Goal: Feedback & Contribution: Contribute content

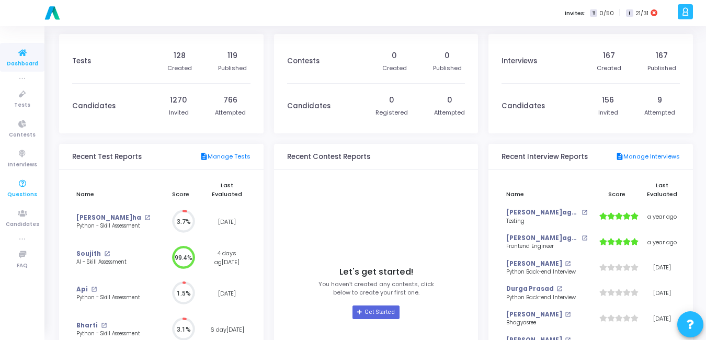
click at [23, 186] on icon at bounding box center [22, 183] width 22 height 13
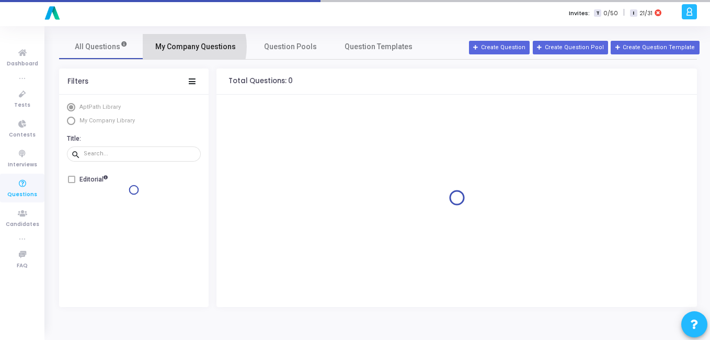
click at [182, 48] on span "My Company Questions" at bounding box center [195, 46] width 80 height 11
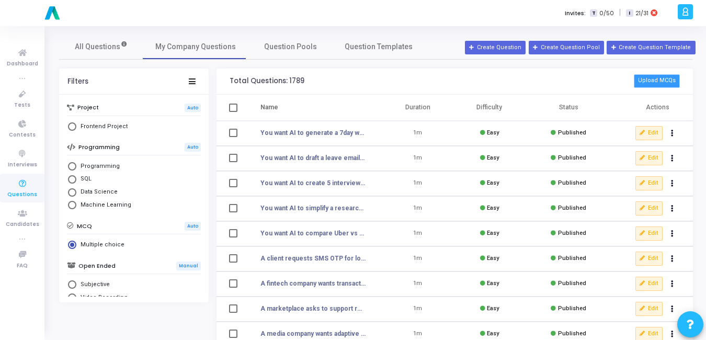
click at [670, 79] on button "Upload MCQs" at bounding box center [657, 81] width 46 height 14
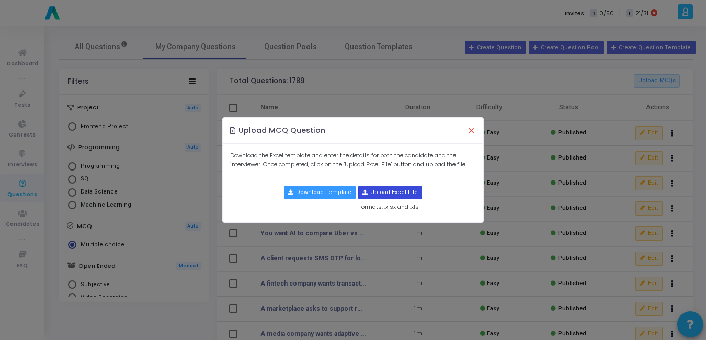
click at [377, 191] on input "file" at bounding box center [390, 192] width 63 height 13
type input "C:\fakepath\combined_mcqs.csv"
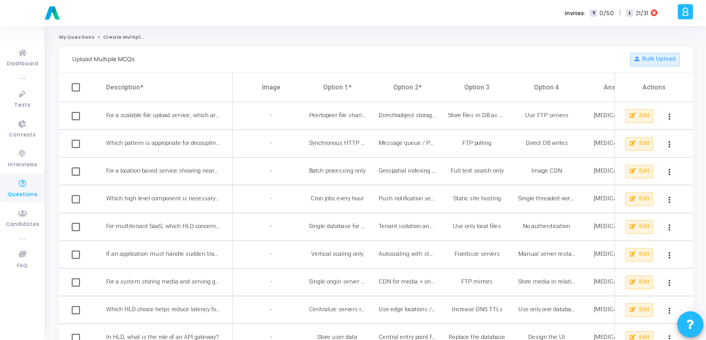
click at [75, 84] on span at bounding box center [76, 87] width 8 height 8
click at [75, 91] on input "checkbox" at bounding box center [75, 91] width 1 height 1
checkbox input "true"
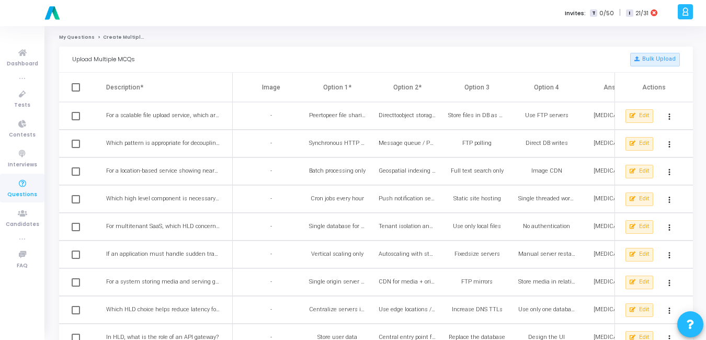
checkbox input "true"
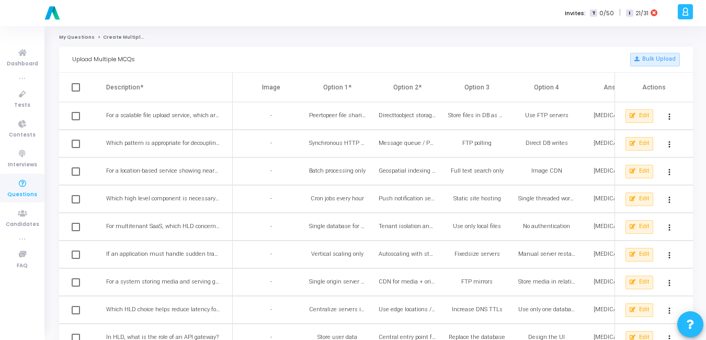
checkbox input "true"
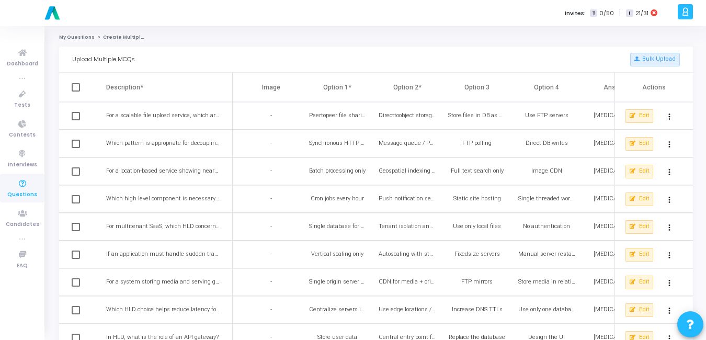
checkbox input "true"
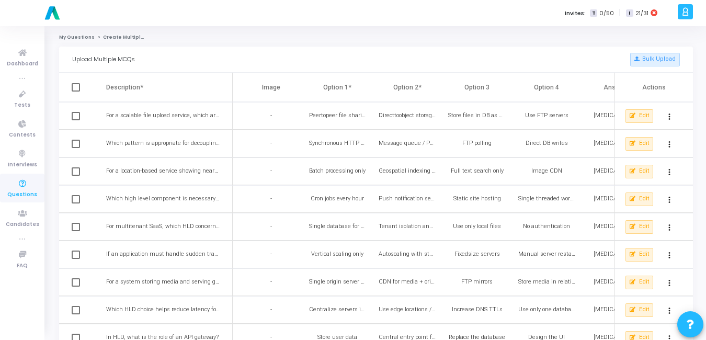
checkbox input "true"
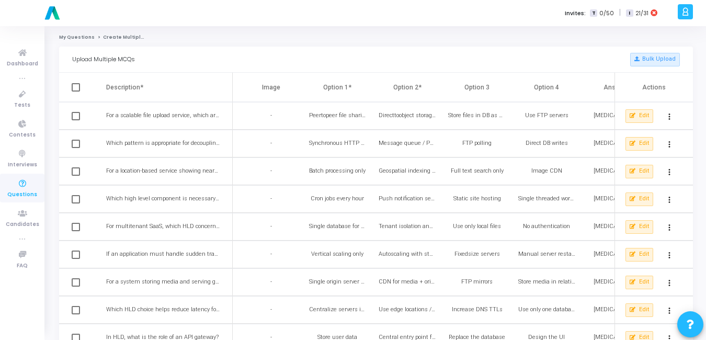
checkbox input "true"
click at [496, 108] on td "Store files in DB as blobs" at bounding box center [483, 116] width 70 height 28
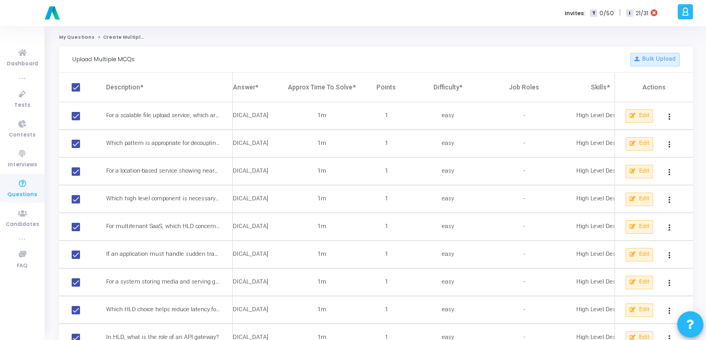
scroll to position [0, 502]
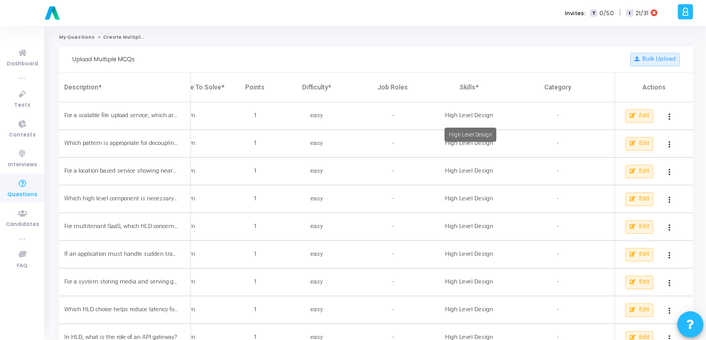
drag, startPoint x: 446, startPoint y: 114, endPoint x: 490, endPoint y: 112, distance: 44.0
click at [490, 112] on div "High Level Design" at bounding box center [468, 115] width 63 height 9
drag, startPoint x: 490, startPoint y: 112, endPoint x: 523, endPoint y: 183, distance: 78.6
click at [523, 183] on td "-" at bounding box center [563, 171] width 101 height 28
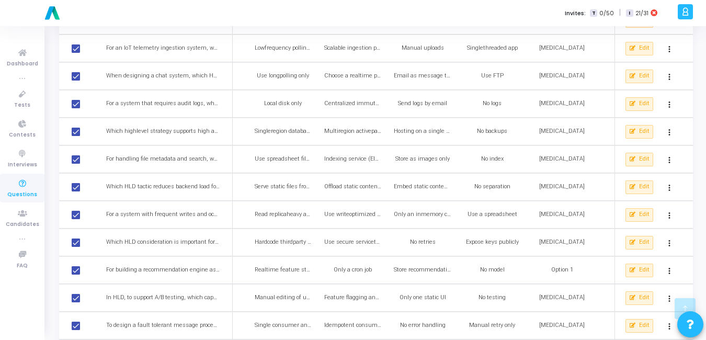
scroll to position [475, 0]
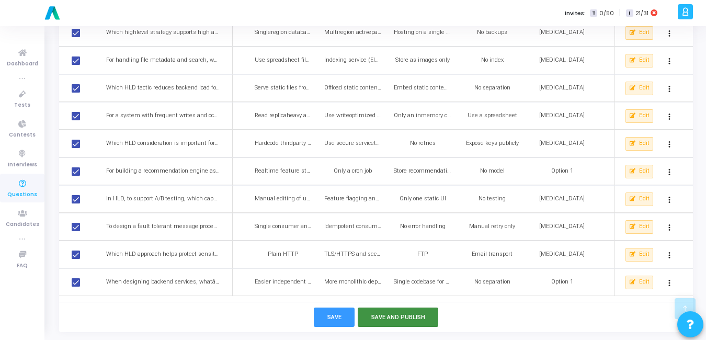
click at [407, 322] on button "Save and Publish" at bounding box center [398, 316] width 81 height 19
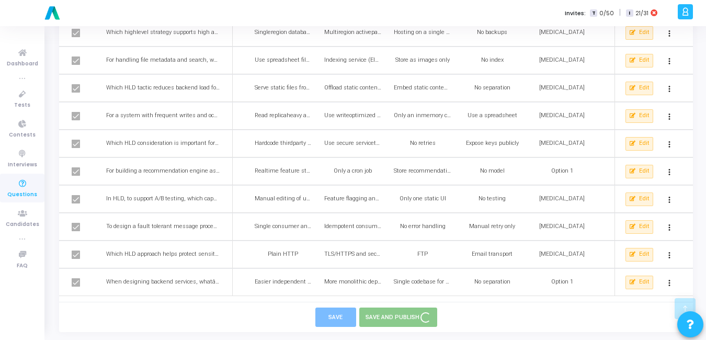
checkbox input "false"
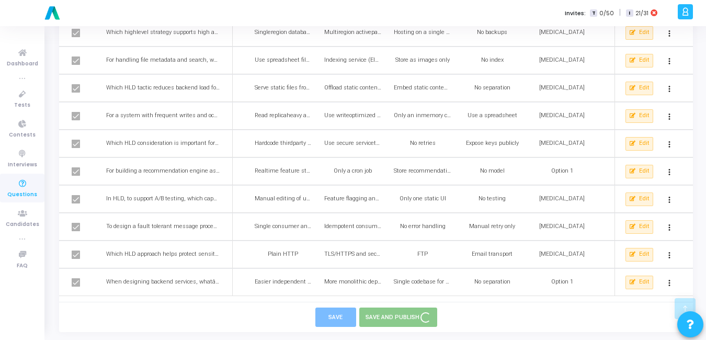
checkbox input "false"
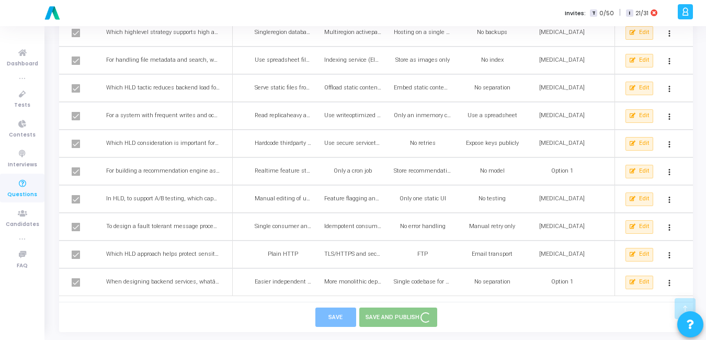
checkbox input "false"
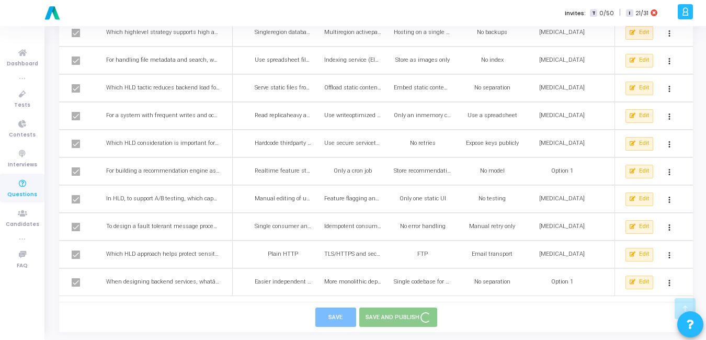
checkbox input "false"
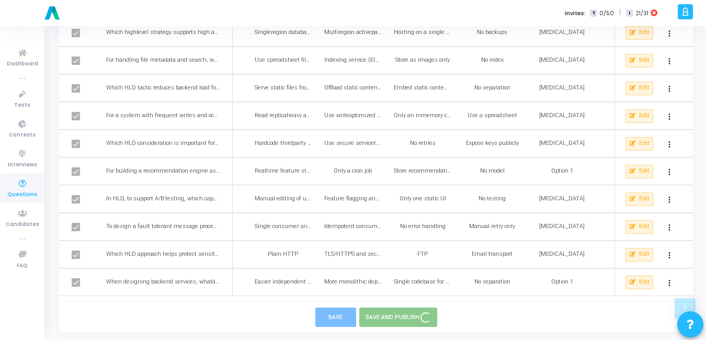
checkbox input "false"
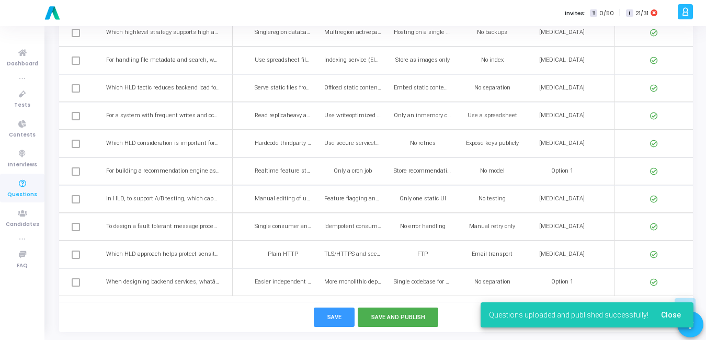
click at [19, 187] on icon at bounding box center [22, 183] width 22 height 13
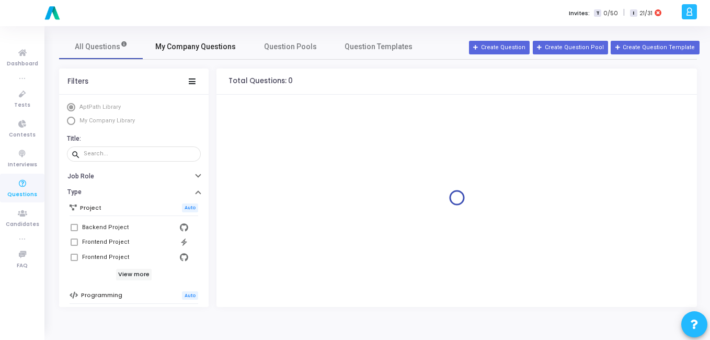
click at [220, 34] on link "My Company Questions" at bounding box center [196, 46] width 106 height 25
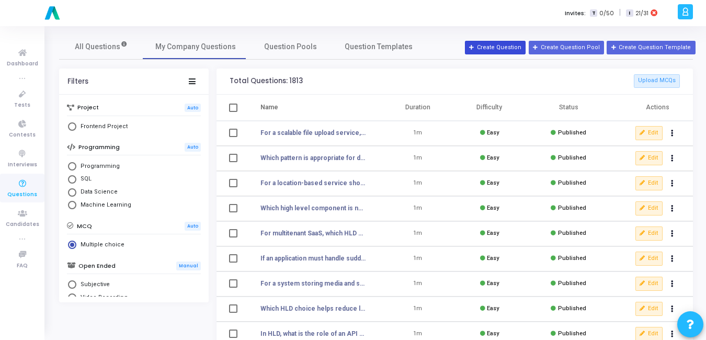
click at [514, 43] on button "Create Question" at bounding box center [495, 48] width 61 height 14
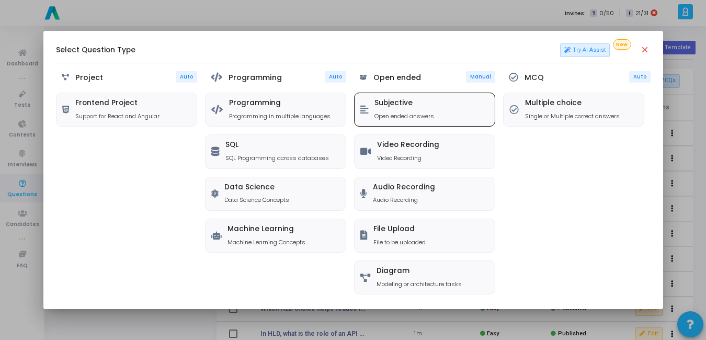
click at [412, 114] on p "Open ended answers" at bounding box center [404, 116] width 60 height 9
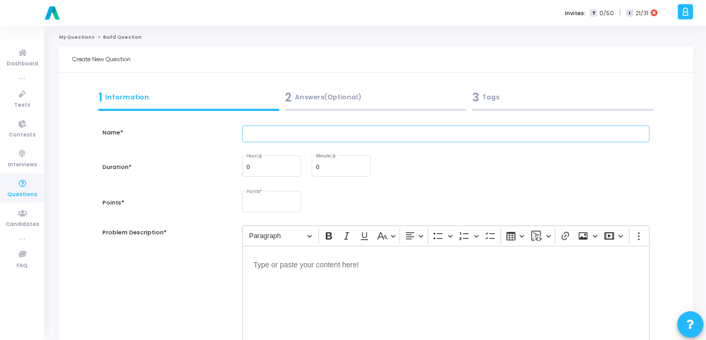
click at [331, 133] on input "text" at bounding box center [445, 133] width 407 height 17
click at [327, 166] on div "0 Minute(s)" at bounding box center [341, 165] width 51 height 22
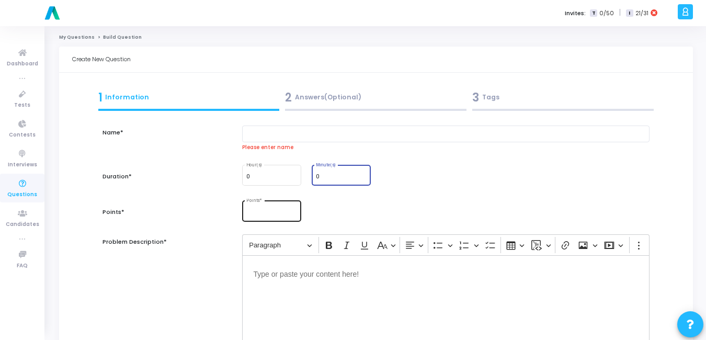
click at [283, 210] on div "Points *" at bounding box center [271, 210] width 51 height 22
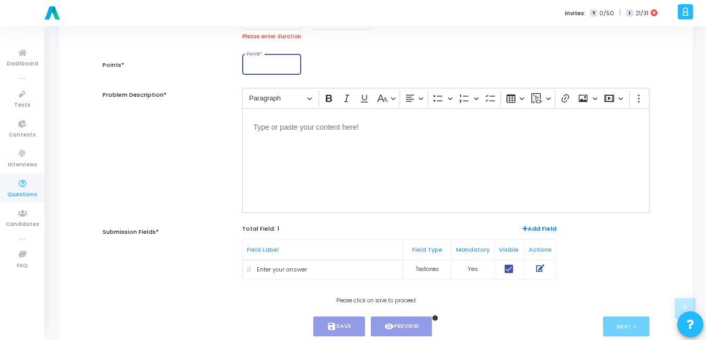
scroll to position [160, 0]
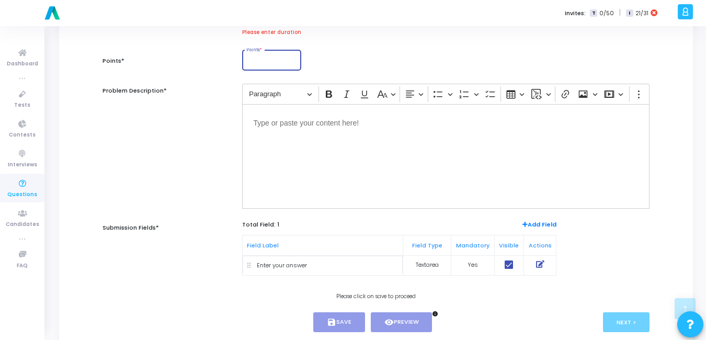
click at [333, 155] on div "Editor editing area: main" at bounding box center [445, 156] width 407 height 105
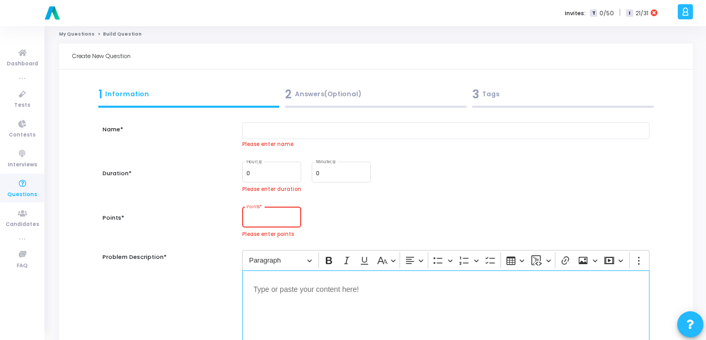
scroll to position [0, 0]
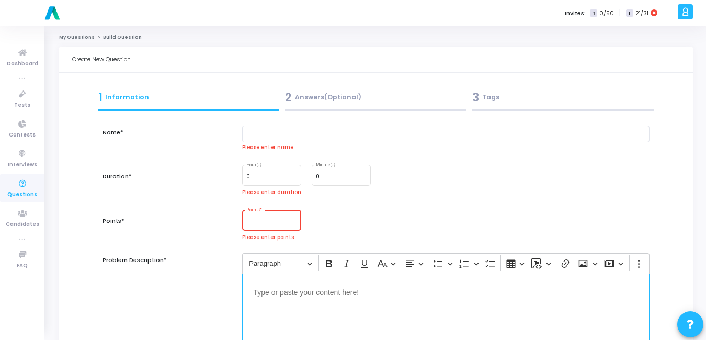
click at [320, 106] on div "2 Answers(Optional)" at bounding box center [375, 100] width 187 height 28
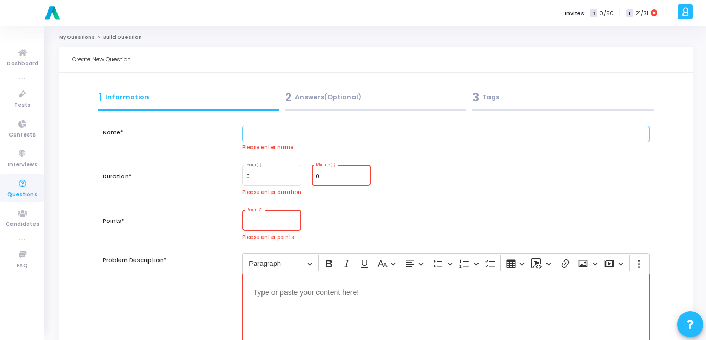
click at [324, 139] on input "text" at bounding box center [445, 133] width 407 height 17
paste input "Passage 1"
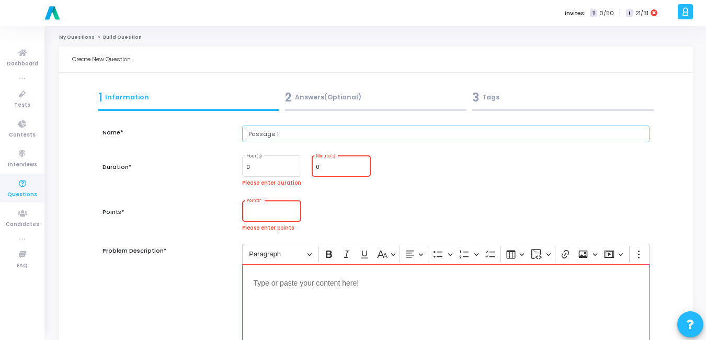
paste input "Passage 1: Technology and Society"
click at [281, 135] on input "Passage 1: Technology and Society" at bounding box center [445, 133] width 407 height 17
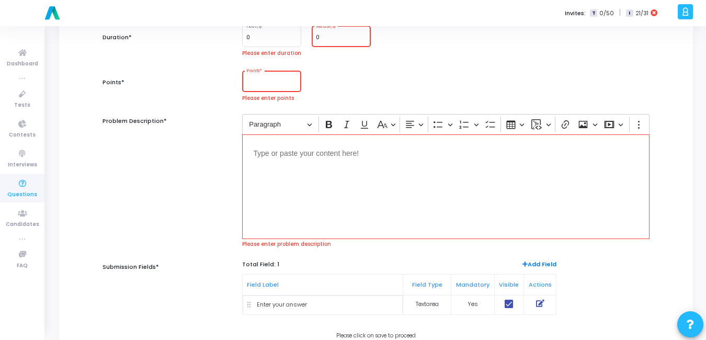
scroll to position [131, 0]
type input "Technology and Society"
click at [350, 180] on div "Editor editing area: main" at bounding box center [445, 185] width 407 height 105
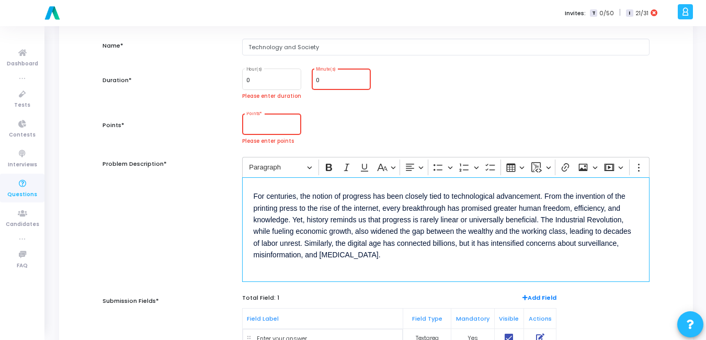
scroll to position [78, 0]
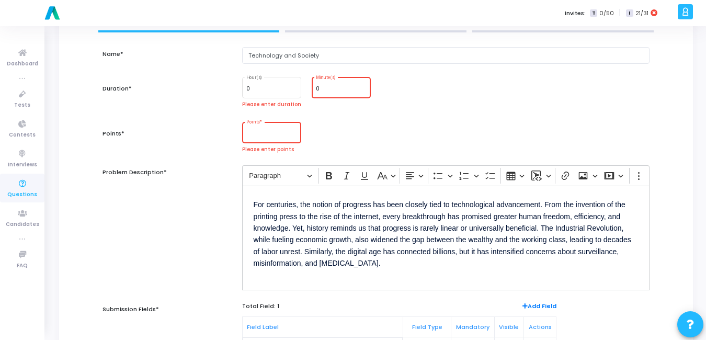
click at [332, 85] on div "0 Minute(s)" at bounding box center [341, 86] width 51 height 22
type input "1"
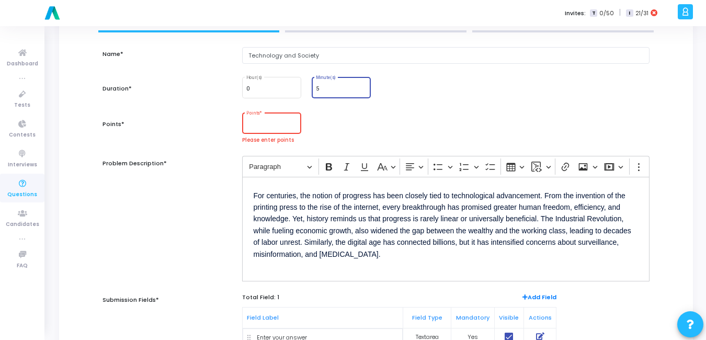
type input "5"
click at [282, 123] on input "Points *" at bounding box center [271, 125] width 51 height 6
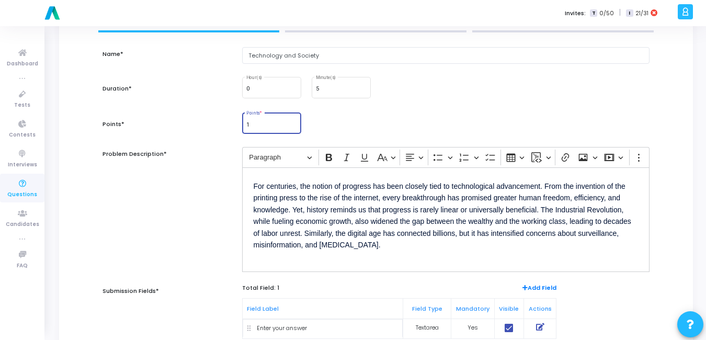
scroll to position [165, 0]
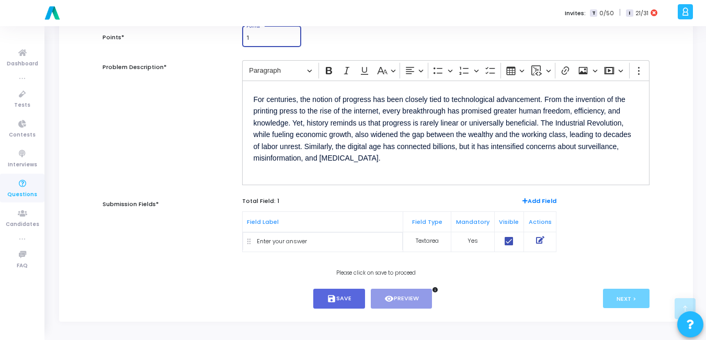
type input "1"
click at [295, 244] on div "Enter your answer" at bounding box center [282, 241] width 50 height 9
click at [331, 243] on div "Enter your answer" at bounding box center [322, 241] width 151 height 9
click at [543, 200] on span "Add Field" at bounding box center [539, 201] width 34 height 9
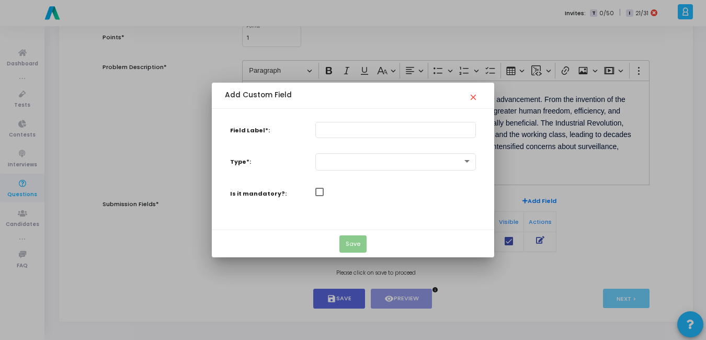
scroll to position [0, 0]
click at [362, 132] on input "Field Label*:" at bounding box center [396, 129] width 152 height 6
click at [375, 195] on mat-checkbox at bounding box center [395, 196] width 171 height 17
click at [363, 131] on input "Field Label*:" at bounding box center [396, 129] width 152 height 6
paste input "What historical example is used to illustrate that technological progress is no…"
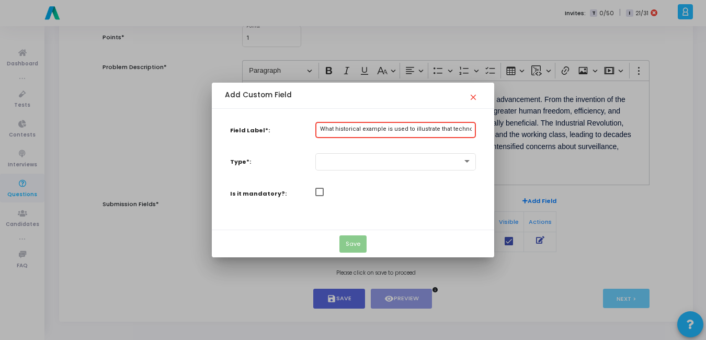
scroll to position [0, 122]
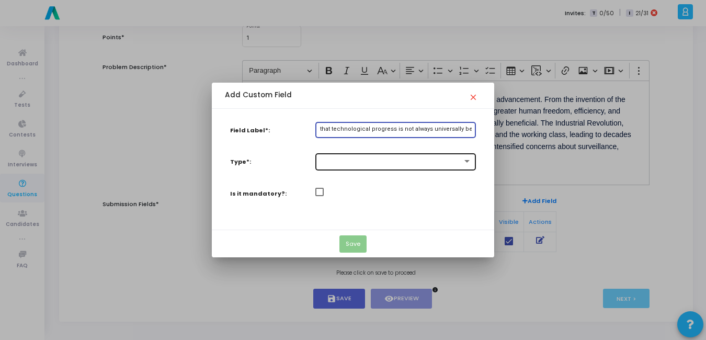
type input "What historical example is used to illustrate that technological progress is no…"
click at [436, 167] on div at bounding box center [396, 161] width 152 height 18
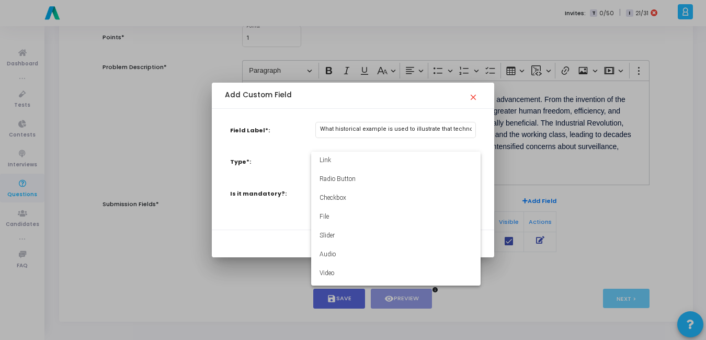
scroll to position [111, 0]
click at [279, 231] on div at bounding box center [353, 170] width 706 height 340
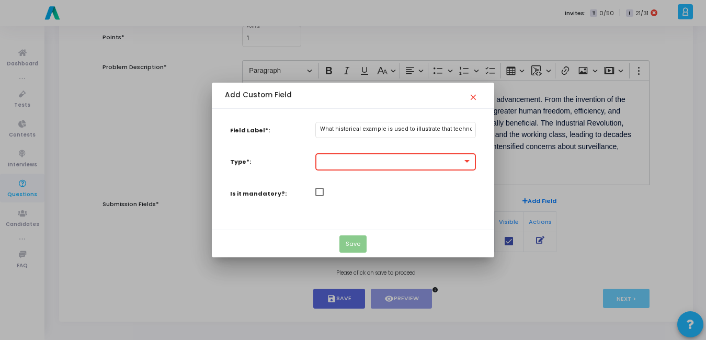
click at [476, 98] on mat-icon "close" at bounding box center [474, 94] width 13 height 13
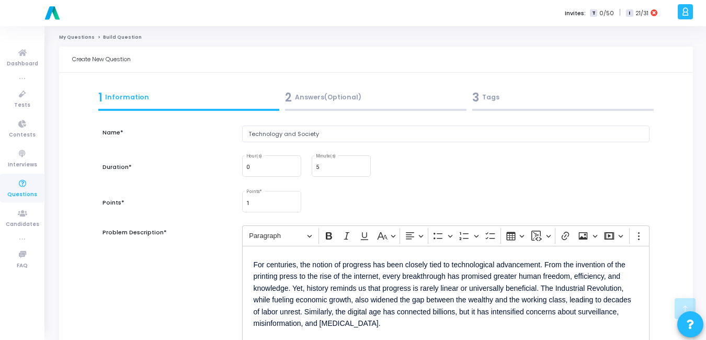
scroll to position [165, 0]
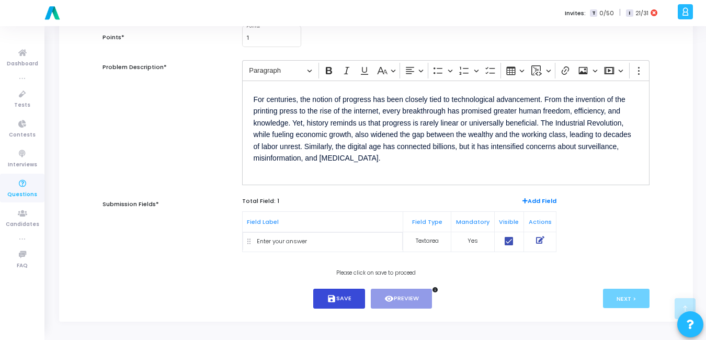
click at [323, 305] on button "save Save" at bounding box center [339, 299] width 52 height 20
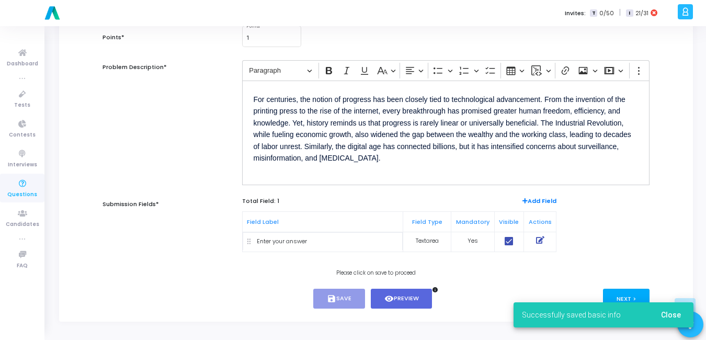
click at [635, 293] on div "Successfully saved basic info Close" at bounding box center [603, 315] width 205 height 50
click at [675, 309] on button "Close" at bounding box center [670, 314] width 37 height 19
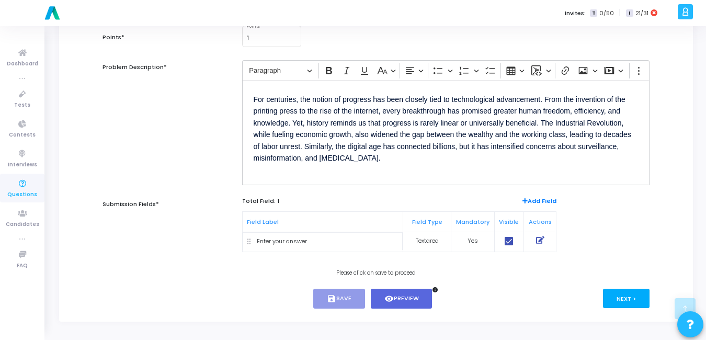
click at [625, 294] on button "Next >" at bounding box center [626, 298] width 47 height 19
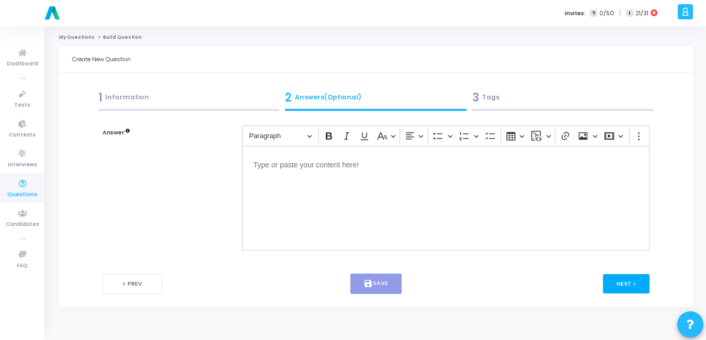
scroll to position [0, 0]
click at [349, 171] on div "Editor editing area: main" at bounding box center [448, 198] width 410 height 105
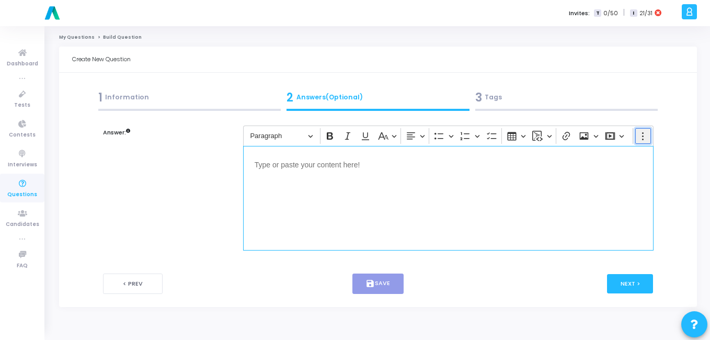
click at [635, 137] on button "Show more items" at bounding box center [643, 136] width 16 height 16
click at [164, 173] on div "Answer:" at bounding box center [168, 193] width 140 height 136
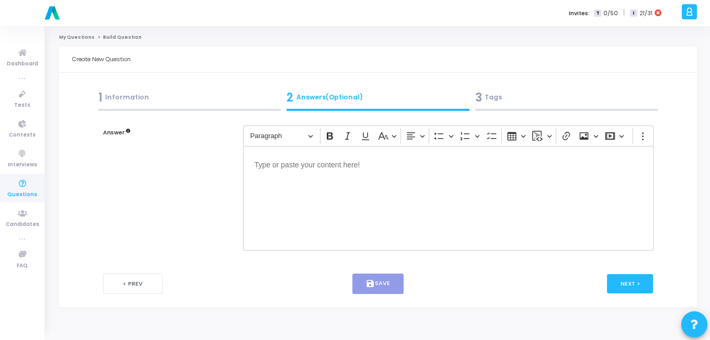
click at [509, 96] on div "3 Tags" at bounding box center [566, 97] width 183 height 17
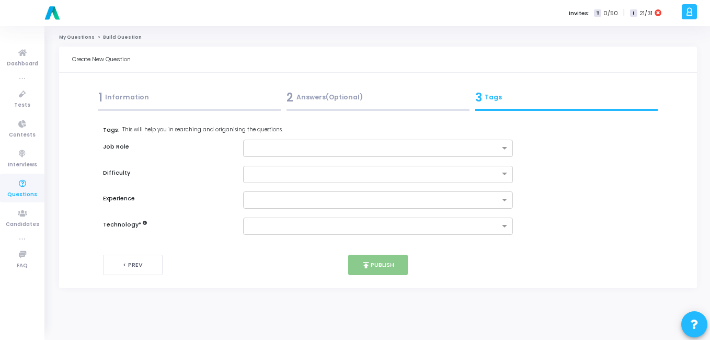
click at [11, 188] on icon at bounding box center [22, 183] width 22 height 13
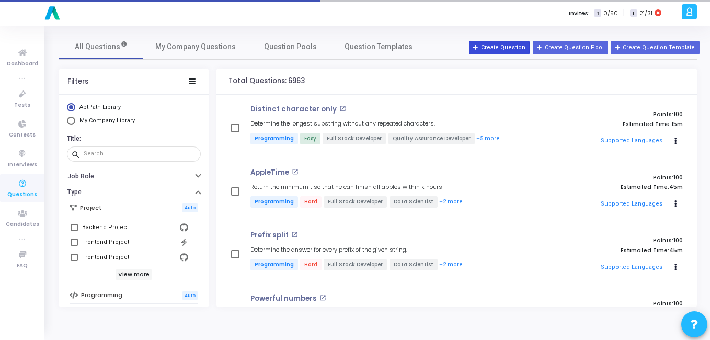
click at [479, 49] on icon at bounding box center [476, 48] width 6 height 6
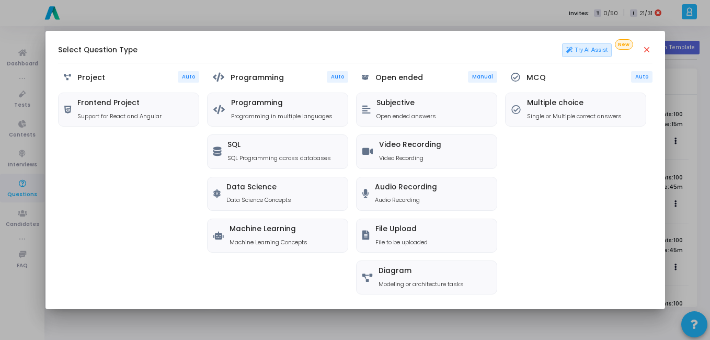
click at [646, 53] on mat-icon "close" at bounding box center [647, 50] width 10 height 10
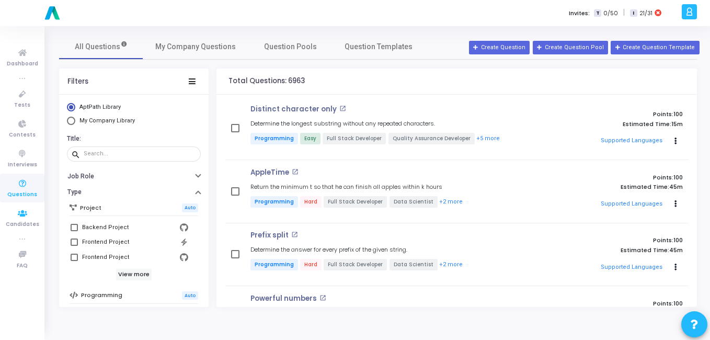
click at [31, 193] on span "Questions" at bounding box center [22, 194] width 30 height 9
click at [272, 43] on span "Question Pools" at bounding box center [290, 46] width 53 height 11
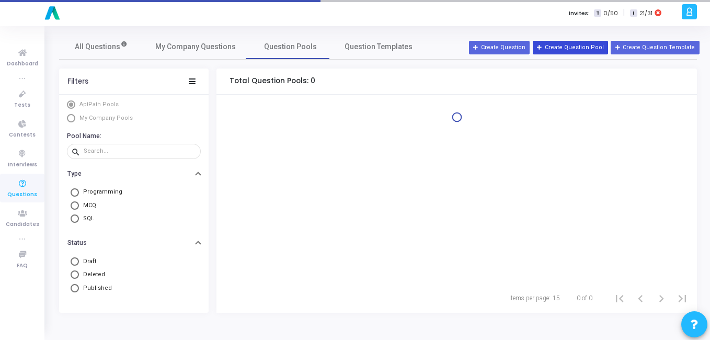
click at [578, 51] on button "Create Question Pool" at bounding box center [570, 48] width 75 height 14
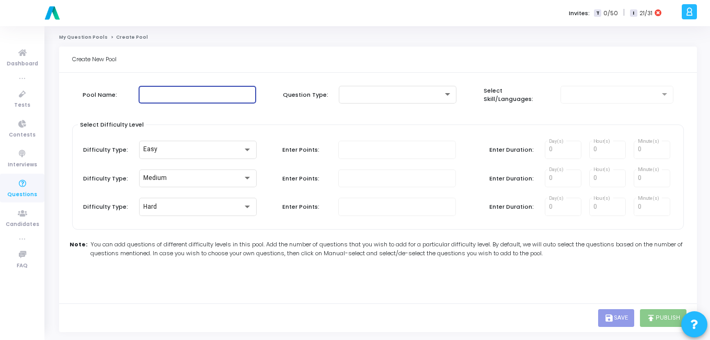
click at [188, 96] on input "text" at bounding box center [197, 94] width 109 height 7
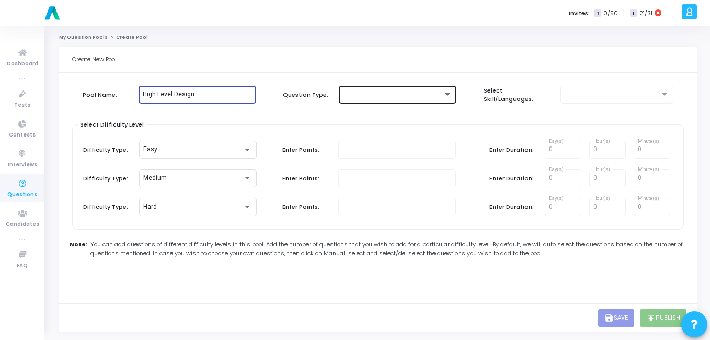
type input "High Level Design"
click at [430, 91] on div at bounding box center [397, 93] width 109 height 19
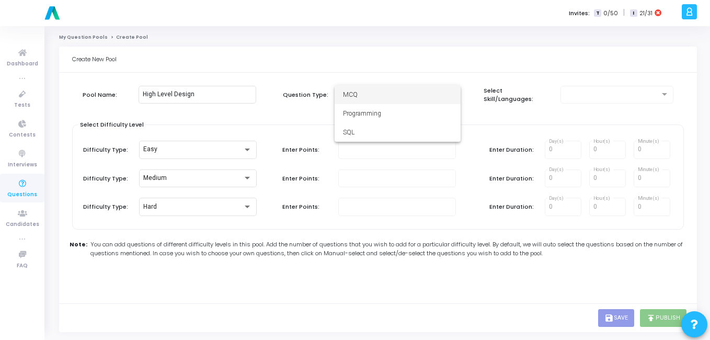
click at [404, 89] on span "MCQ" at bounding box center [397, 94] width 109 height 19
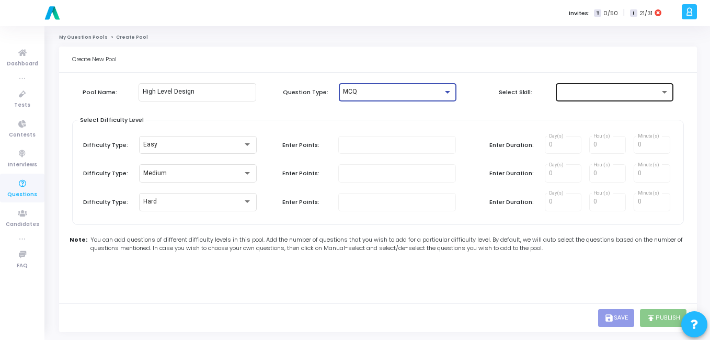
click at [625, 95] on div at bounding box center [610, 91] width 100 height 7
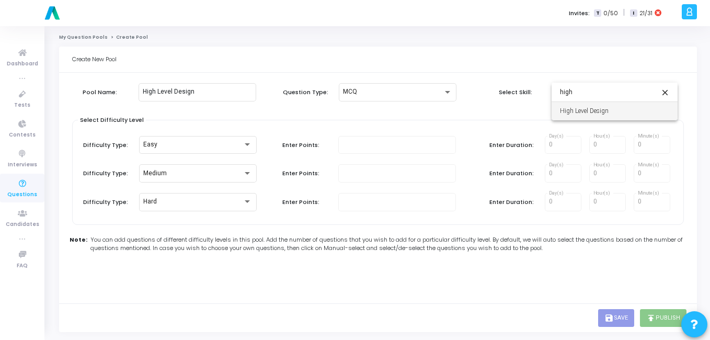
type input "high"
click at [570, 115] on span "High Level Design" at bounding box center [614, 110] width 109 height 19
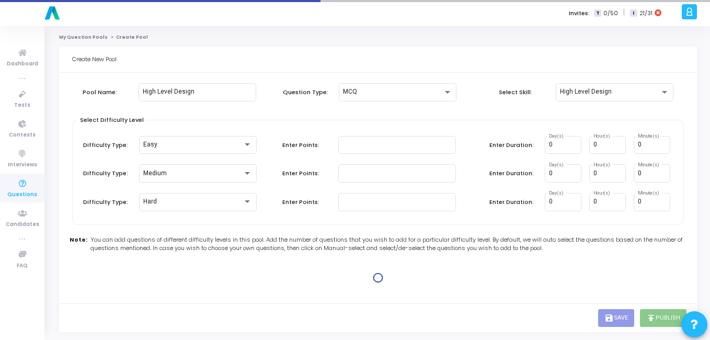
type input "1"
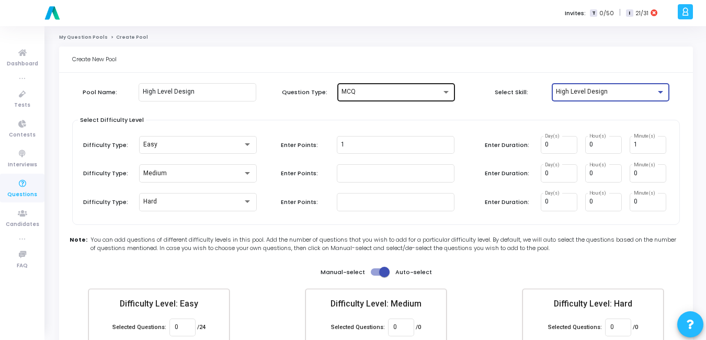
scroll to position [61, 0]
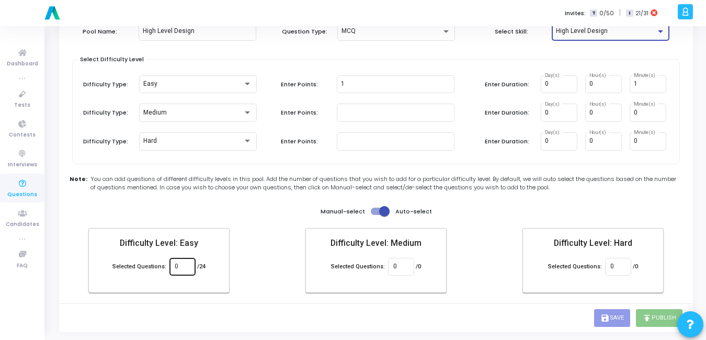
click at [177, 263] on input "0" at bounding box center [182, 266] width 15 height 7
type input "24"
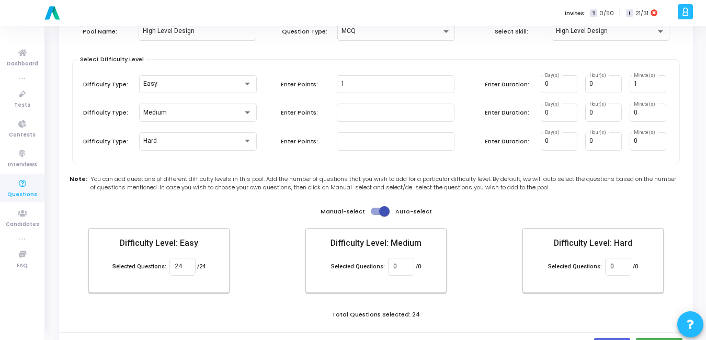
click at [279, 308] on div "Create New Pool Pool Name: High Level Design Question Type: MCQ Select Skill: H…" at bounding box center [376, 173] width 634 height 375
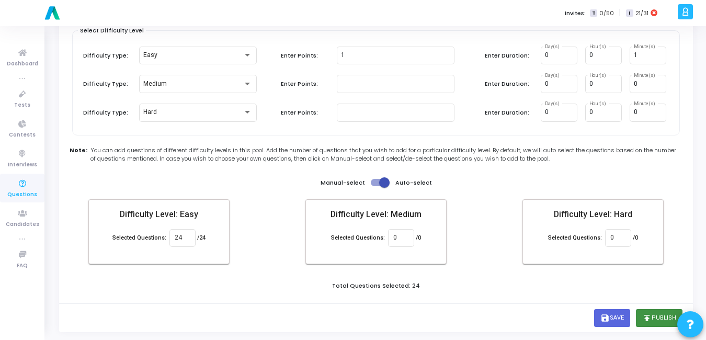
click at [660, 317] on button "publish Publish" at bounding box center [659, 318] width 47 height 18
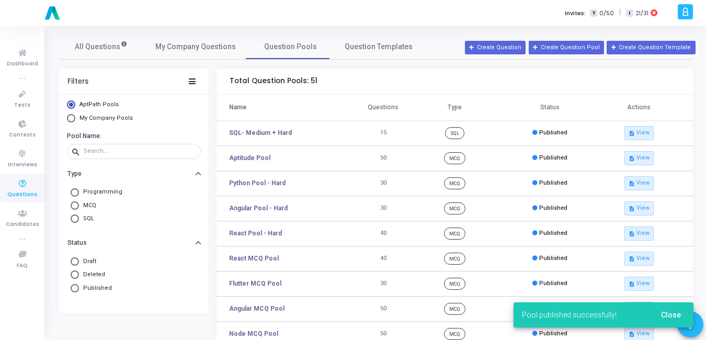
click at [71, 124] on div "AptPath Pools My Company Pools Pool Name: search Type Programming MCQ SQL Statu…" at bounding box center [133, 204] width 149 height 218
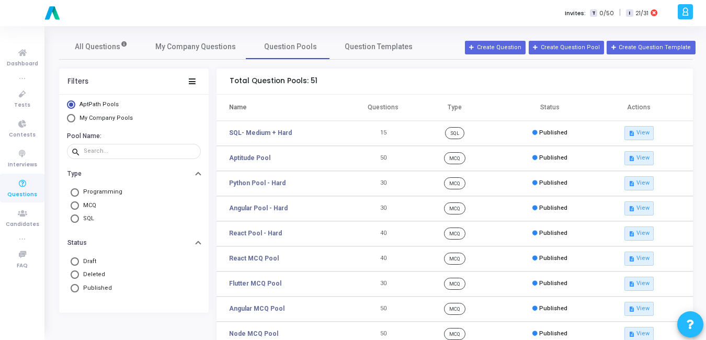
click at [71, 120] on span "Select Library" at bounding box center [71, 118] width 8 height 8
click at [71, 120] on input "My Company Pools" at bounding box center [71, 118] width 8 height 8
radio input "true"
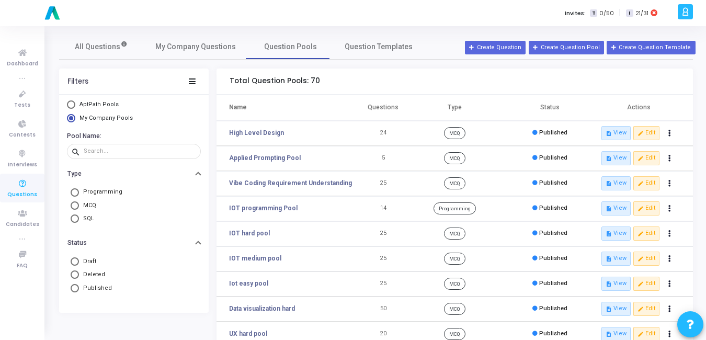
click at [399, 19] on div "Invites: T 0/50 | I 21/31" at bounding box center [390, 13] width 570 height 26
click at [197, 58] on link "My Company Questions" at bounding box center [196, 46] width 106 height 25
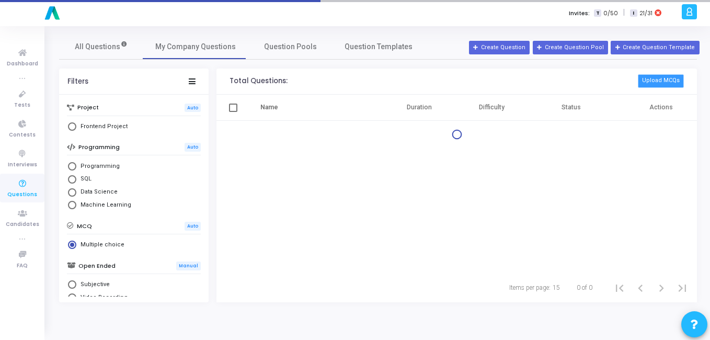
click at [680, 81] on div "Total Questions: Upload MCQs" at bounding box center [456, 81] width 480 height 26
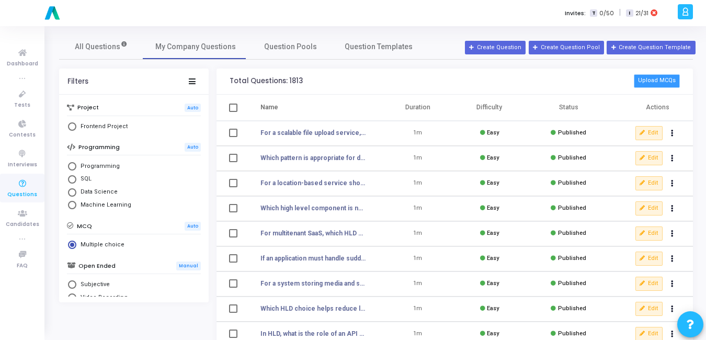
click at [660, 82] on button "Upload MCQs" at bounding box center [657, 81] width 46 height 14
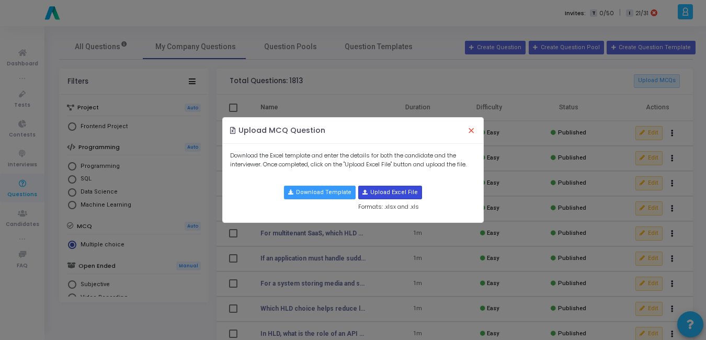
click at [379, 191] on input "file" at bounding box center [390, 192] width 63 height 13
type input "C:\fakepath\combined_mcqs_with_lld.csv"
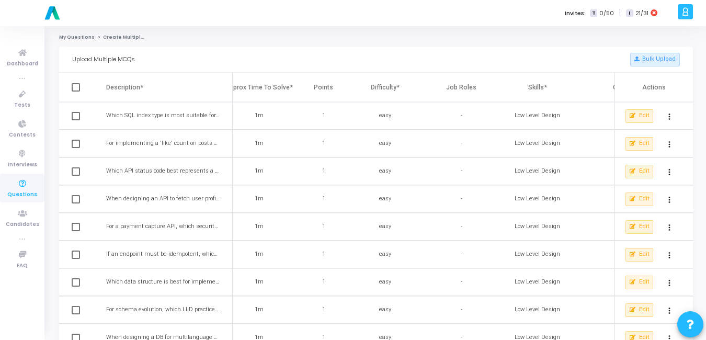
scroll to position [0, 502]
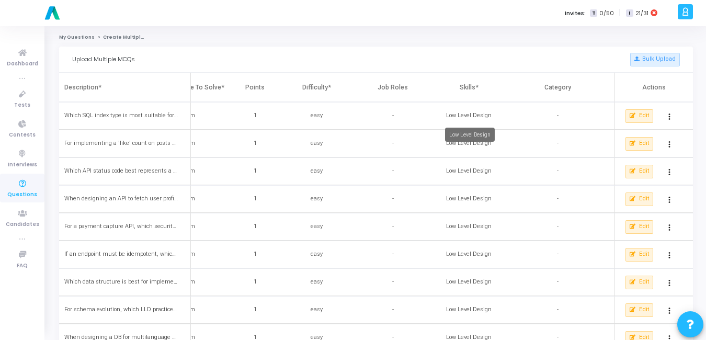
click at [477, 117] on div "Low Level Design" at bounding box center [468, 115] width 63 height 9
copy div "Low Level Design"
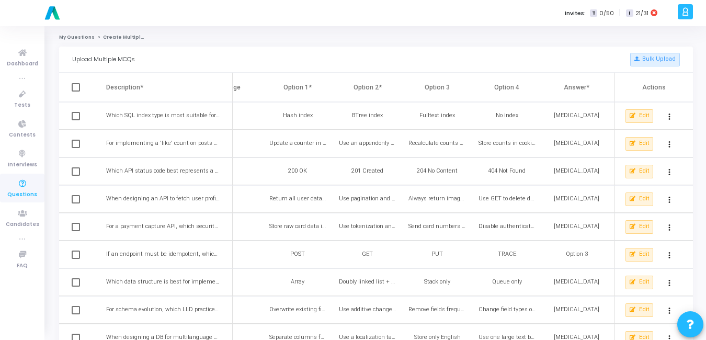
scroll to position [0, 0]
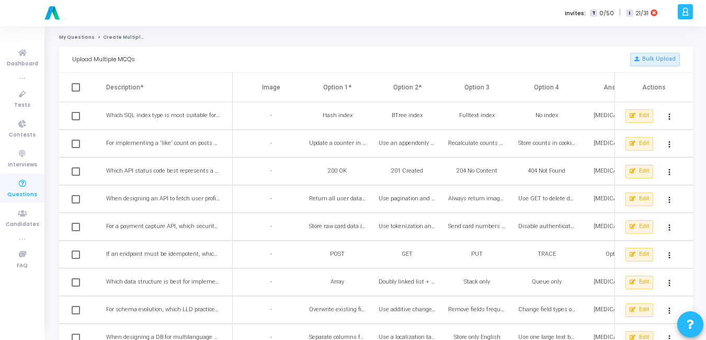
click at [79, 87] on span at bounding box center [76, 87] width 8 height 8
click at [76, 91] on input "checkbox" at bounding box center [75, 91] width 1 height 1
checkbox input "true"
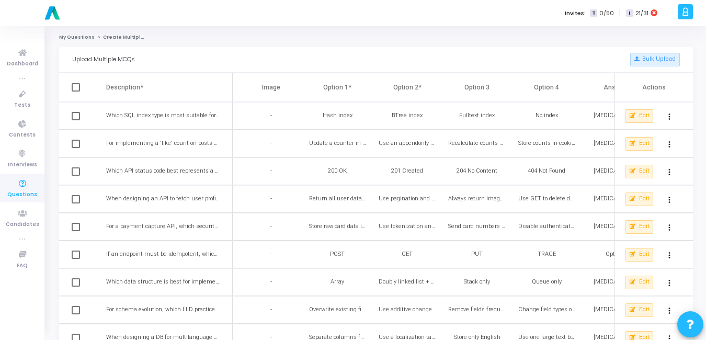
checkbox input "true"
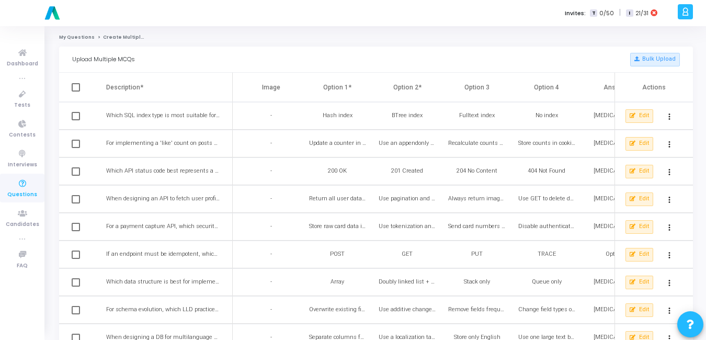
checkbox input "true"
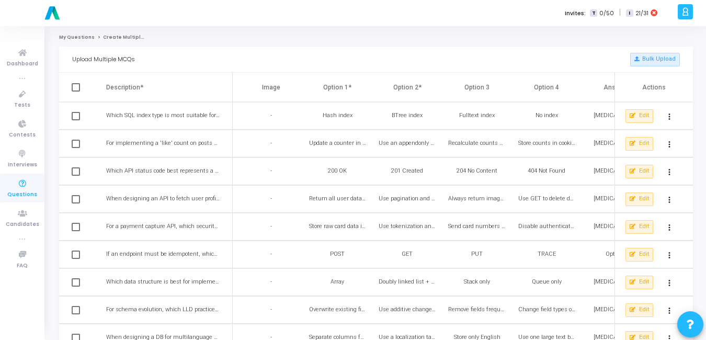
checkbox input "true"
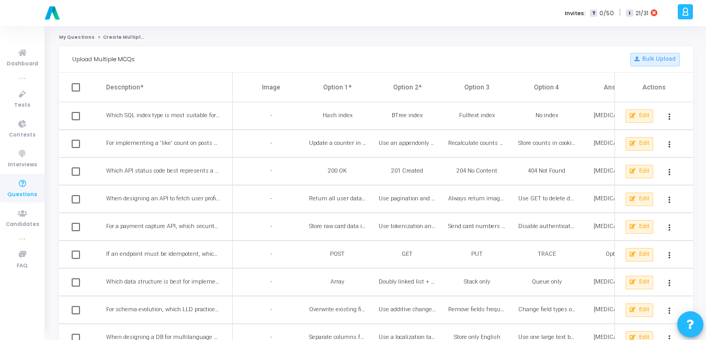
checkbox input "true"
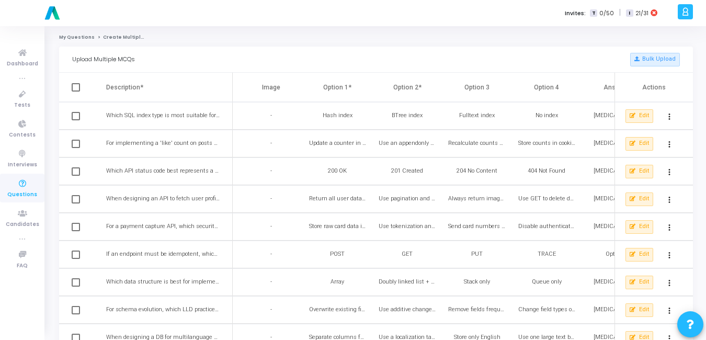
checkbox input "true"
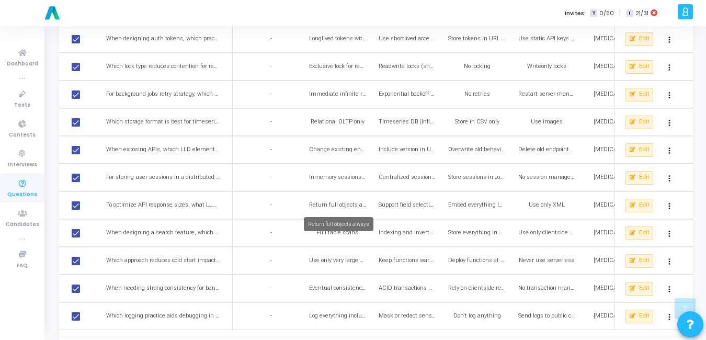
scroll to position [475, 0]
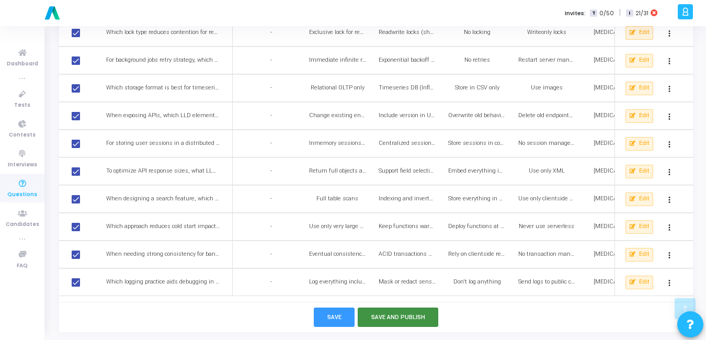
click at [386, 319] on button "Save and Publish" at bounding box center [398, 316] width 81 height 19
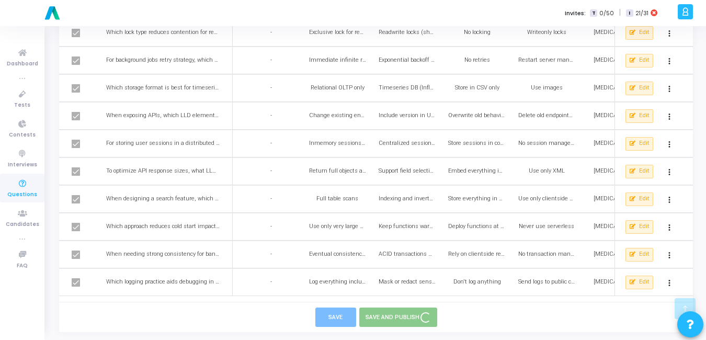
checkbox input "false"
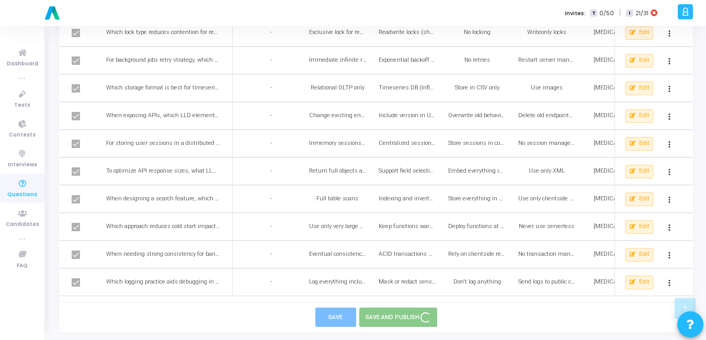
checkbox input "false"
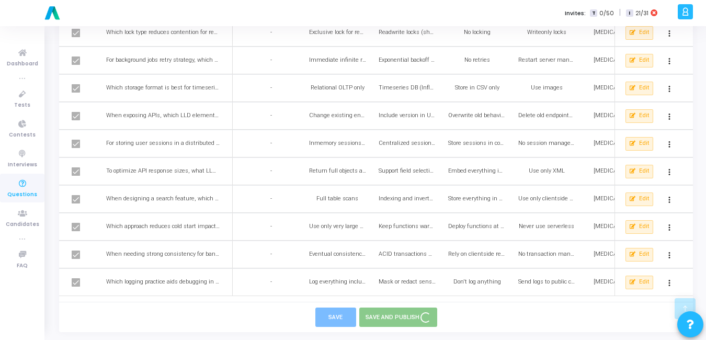
checkbox input "false"
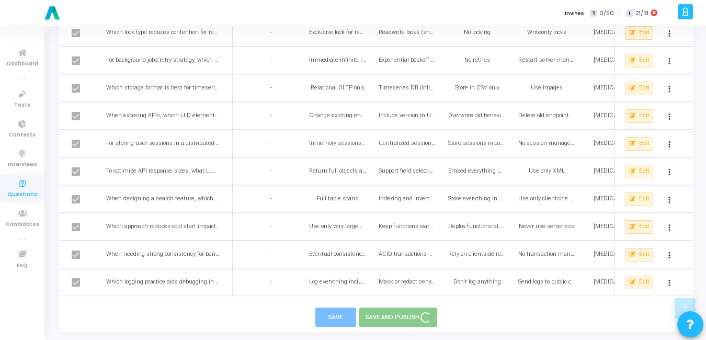
checkbox input "false"
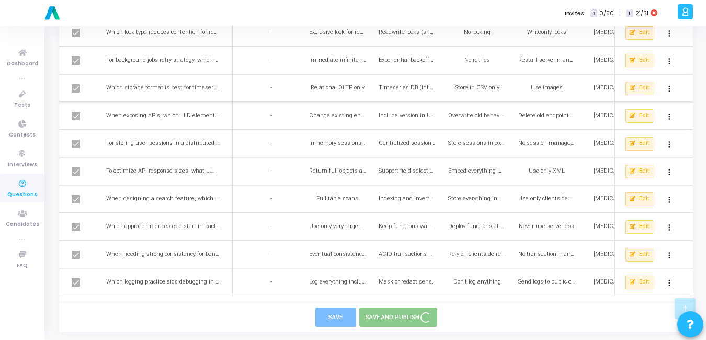
checkbox input "false"
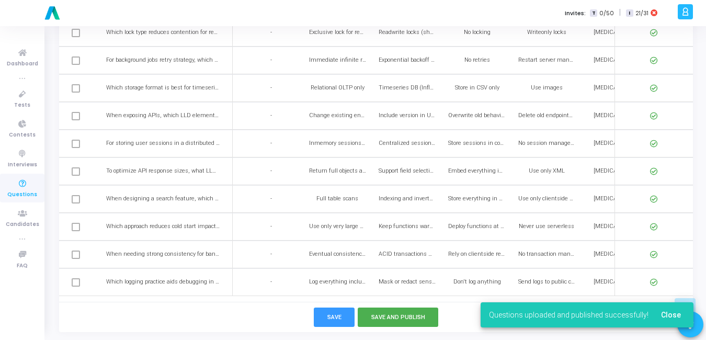
click at [22, 186] on icon at bounding box center [22, 183] width 22 height 13
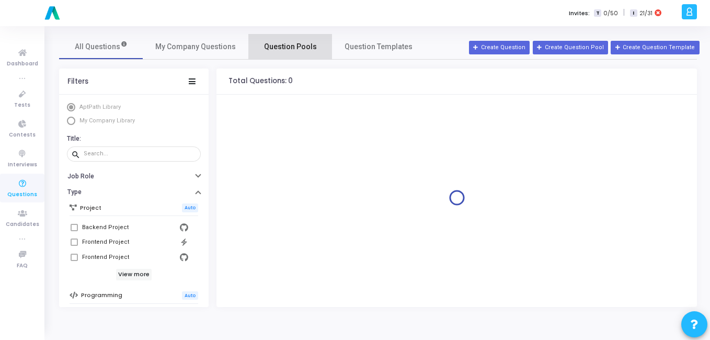
click at [294, 52] on span "Question Pools" at bounding box center [290, 46] width 53 height 11
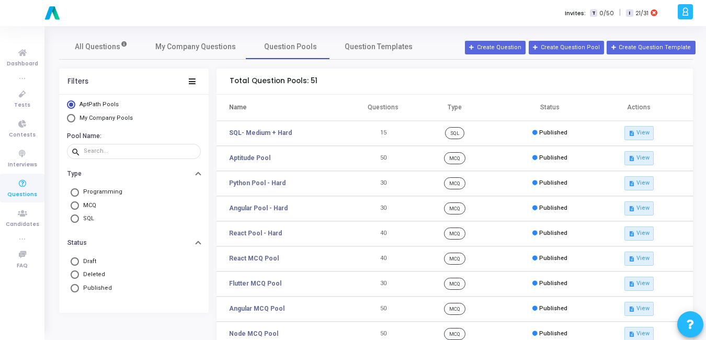
click at [91, 118] on span "My Company Pools" at bounding box center [105, 117] width 53 height 7
click at [75, 118] on input "My Company Pools" at bounding box center [71, 118] width 8 height 8
radio input "true"
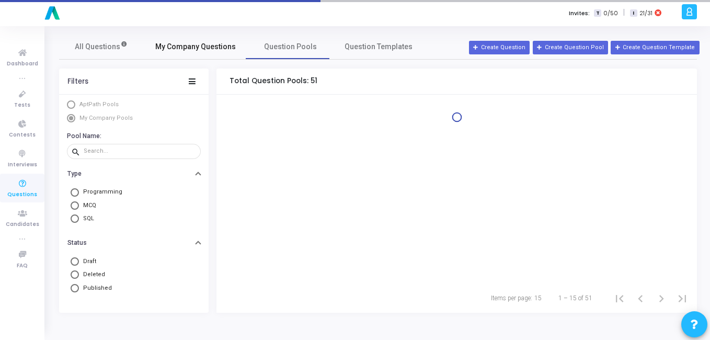
click at [189, 54] on link "My Company Questions" at bounding box center [196, 46] width 106 height 25
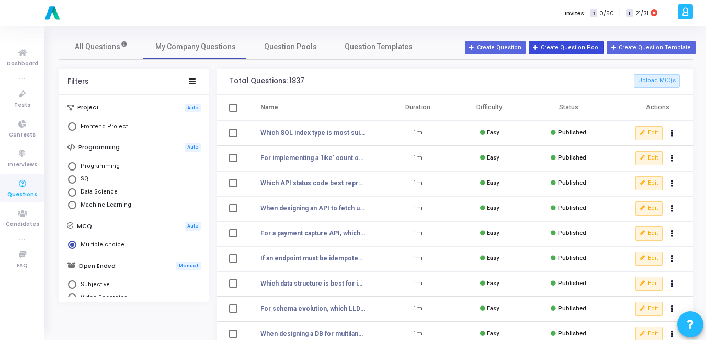
click at [584, 44] on button "Create Question Pool" at bounding box center [565, 48] width 75 height 14
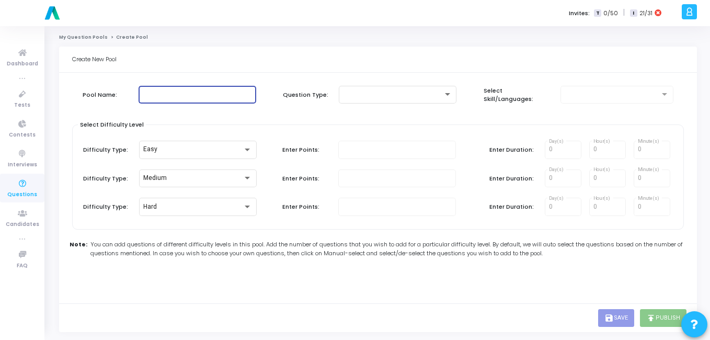
click at [162, 91] on input "text" at bounding box center [197, 94] width 109 height 7
paste input "Low Level Design"
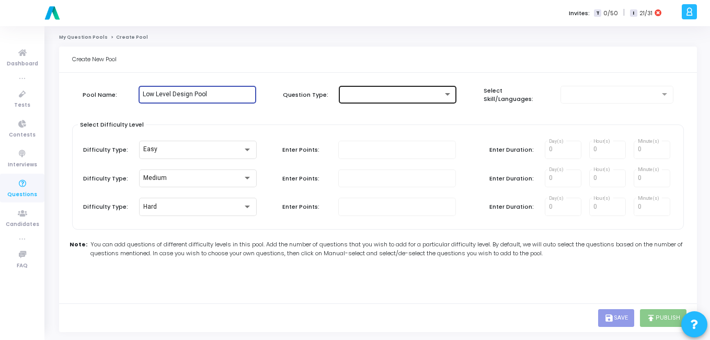
type input "Low Level Design Pool"
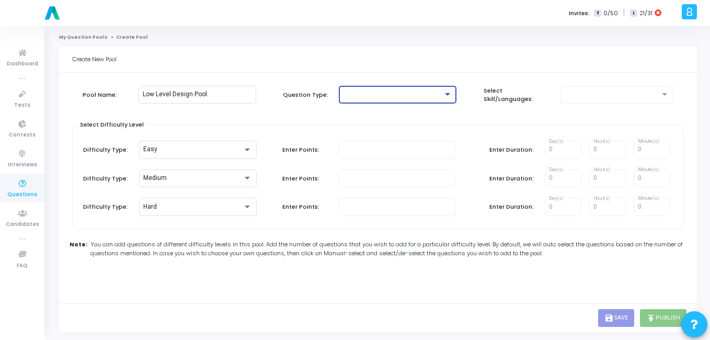
click at [434, 93] on div at bounding box center [393, 94] width 100 height 7
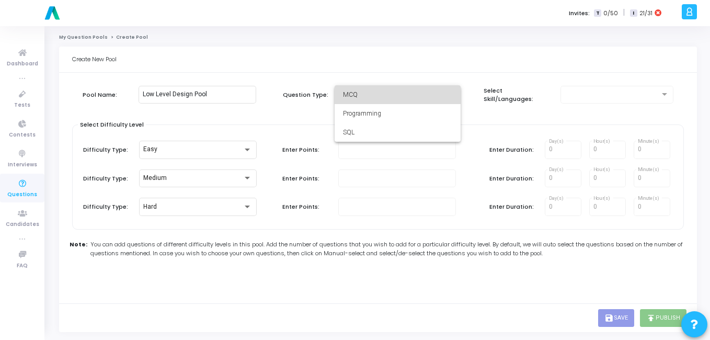
click at [408, 101] on span "MCQ" at bounding box center [397, 94] width 109 height 19
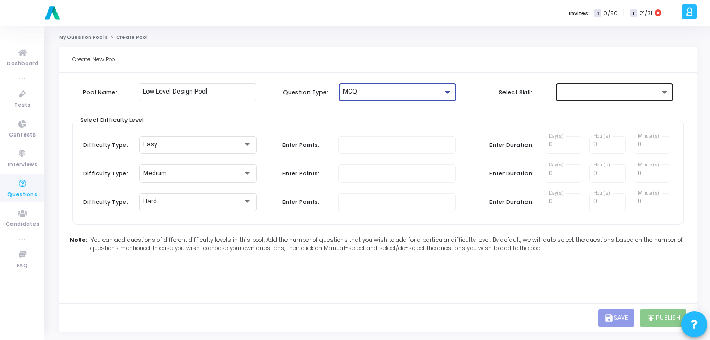
click at [575, 90] on div at bounding box center [610, 91] width 100 height 7
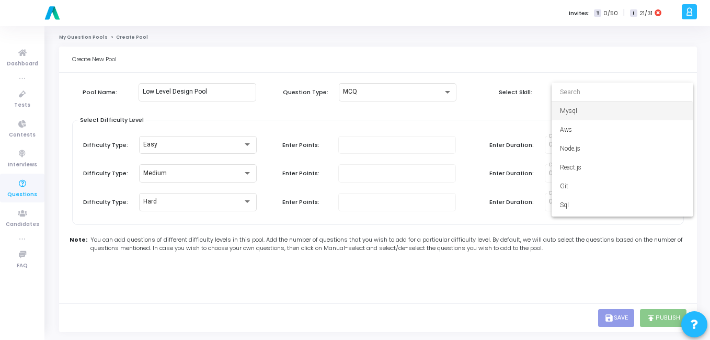
paste input "Low Level Design"
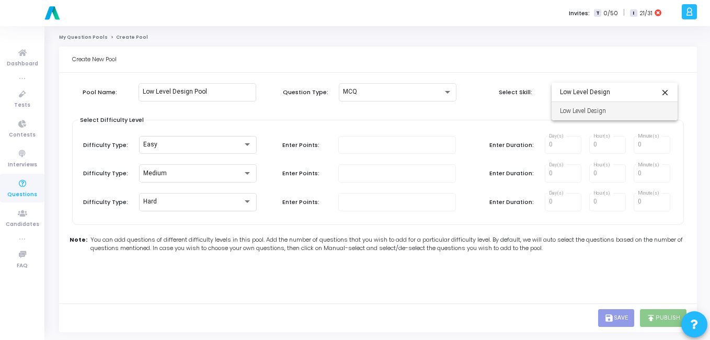
type input "Low Level Design"
click at [583, 112] on span "Low Level Design" at bounding box center [614, 110] width 109 height 19
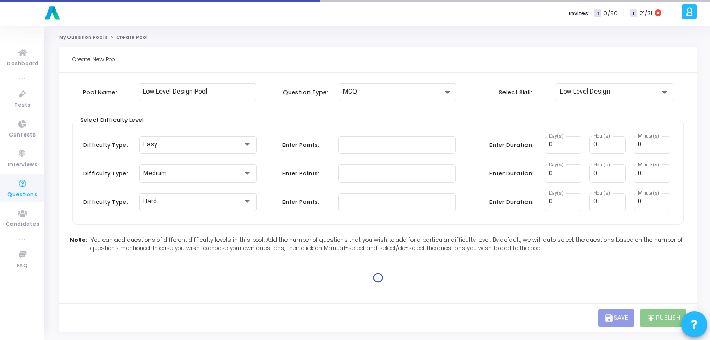
click at [305, 141] on label "Enter Points:" at bounding box center [305, 145] width 47 height 9
type input "1"
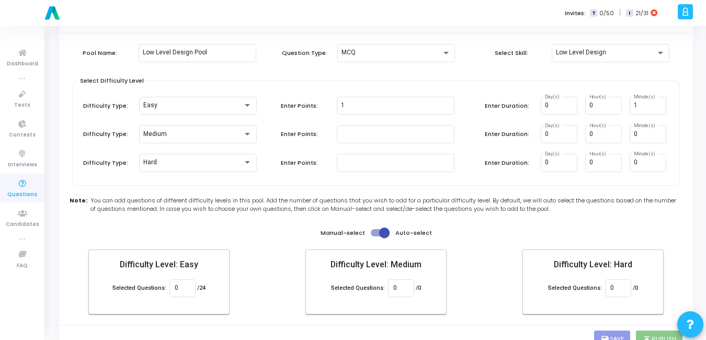
scroll to position [61, 0]
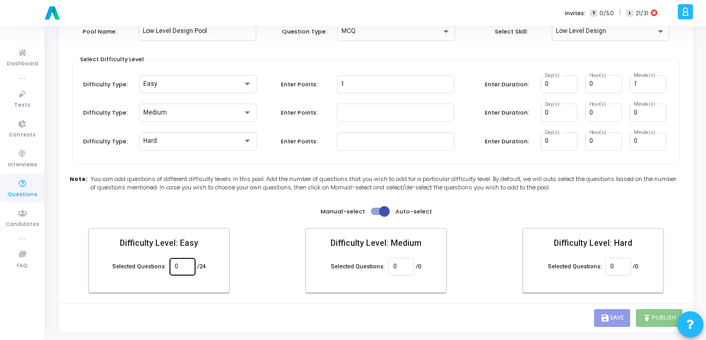
click at [187, 261] on div "0" at bounding box center [182, 265] width 15 height 19
type input "24"
click at [245, 303] on div "Create New Pool Pool Name: Low Level Design Pool Question Type: MCQ Select Skil…" at bounding box center [376, 159] width 634 height 346
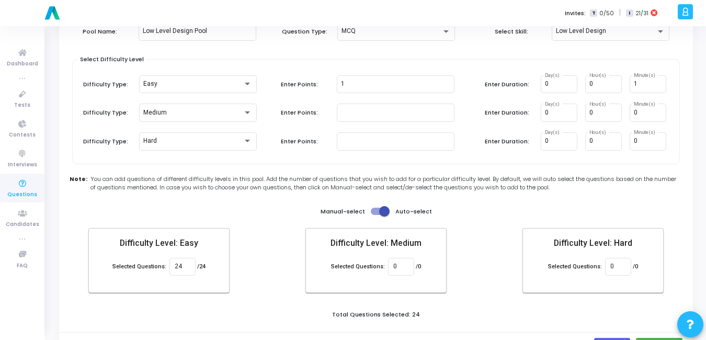
scroll to position [89, 0]
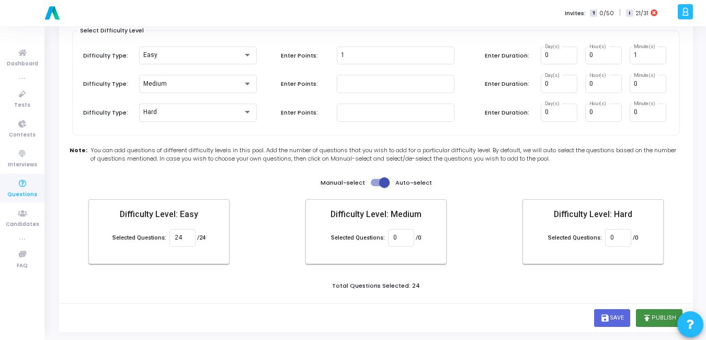
click at [644, 320] on icon "publish" at bounding box center [646, 317] width 9 height 9
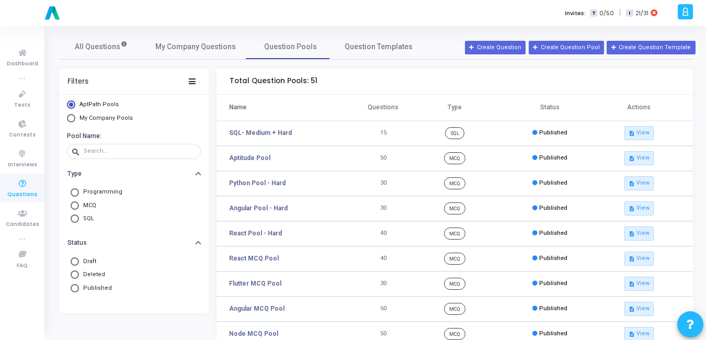
click at [95, 123] on mat-radio-button "My Company Pools" at bounding box center [134, 119] width 134 height 11
click at [95, 118] on span "My Company Pools" at bounding box center [105, 117] width 53 height 7
click at [75, 118] on input "My Company Pools" at bounding box center [71, 118] width 8 height 8
radio input "true"
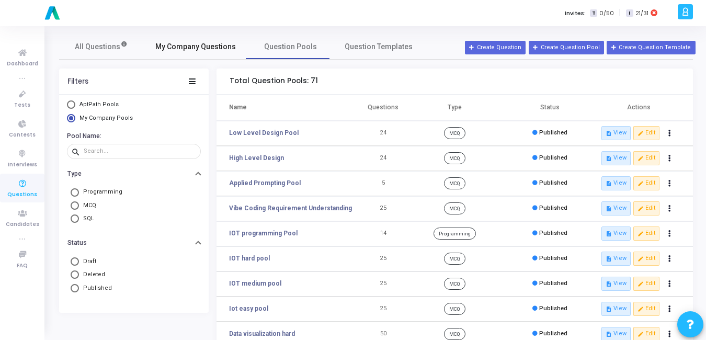
click at [206, 50] on span "My Company Questions" at bounding box center [195, 46] width 80 height 11
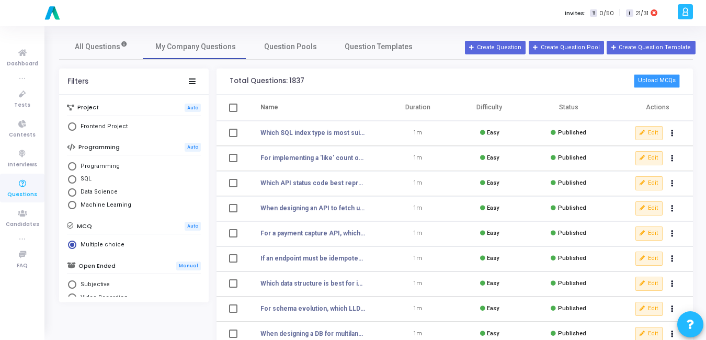
click at [656, 82] on button "Upload MCQs" at bounding box center [657, 81] width 46 height 14
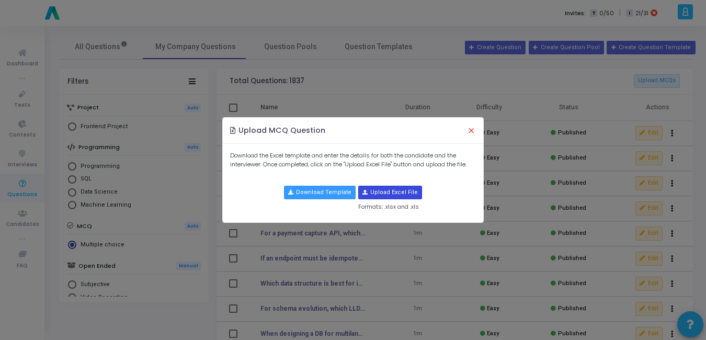
click at [379, 192] on input "file" at bounding box center [390, 192] width 63 height 13
type input "C:\fakepath\combined_mcqs_with_prompting.csv"
click at [200, 50] on ngb-modal-window "Upload MCQ Question × Download the Excel template and enter the details for bot…" at bounding box center [353, 170] width 706 height 340
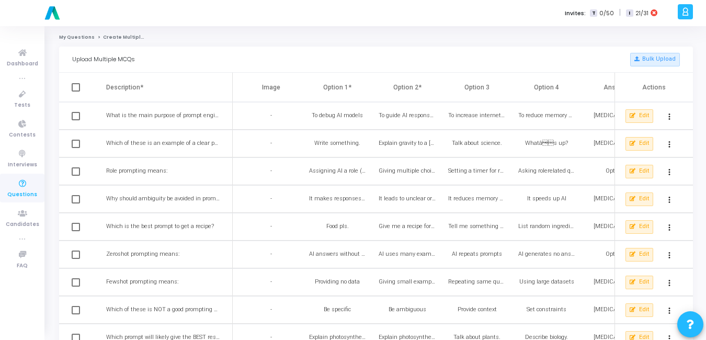
click at [73, 86] on span at bounding box center [76, 87] width 8 height 8
click at [75, 91] on input "checkbox" at bounding box center [75, 91] width 1 height 1
checkbox input "true"
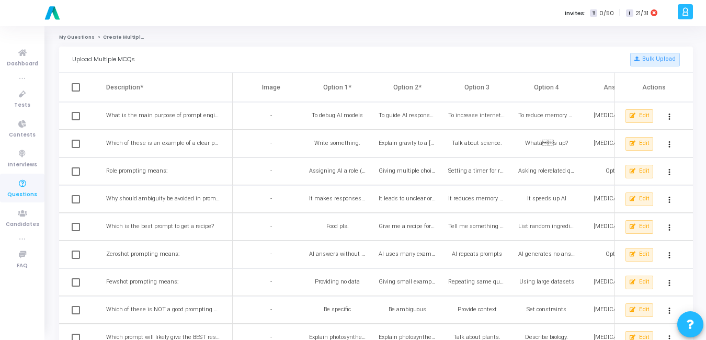
checkbox input "true"
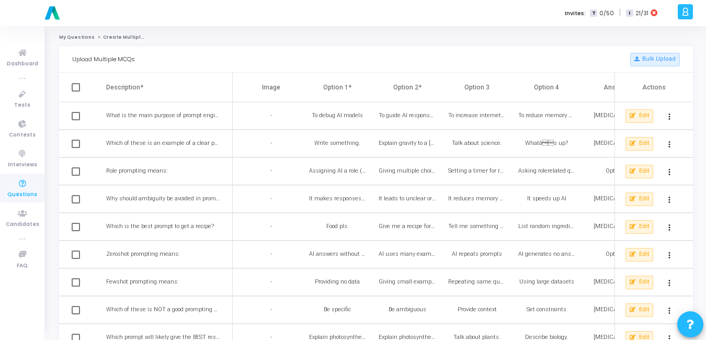
checkbox input "true"
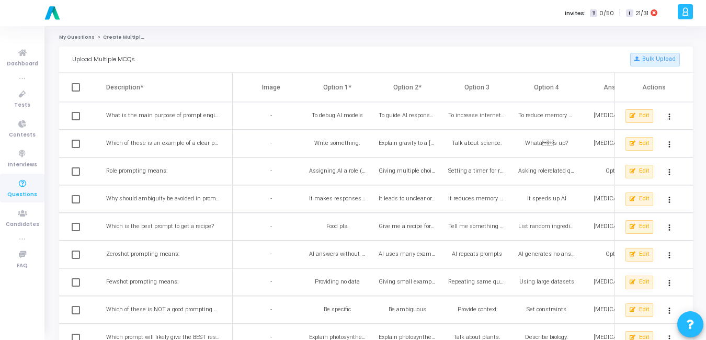
checkbox input "true"
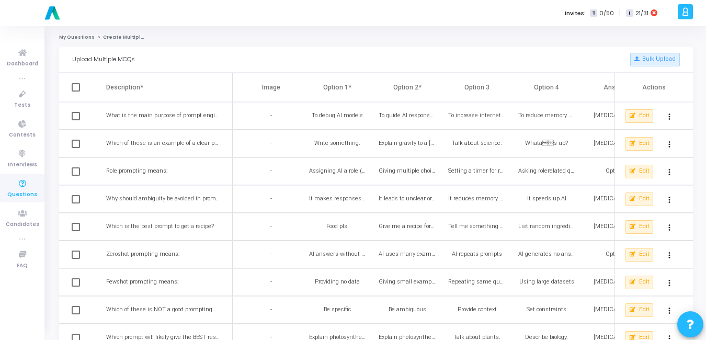
checkbox input "true"
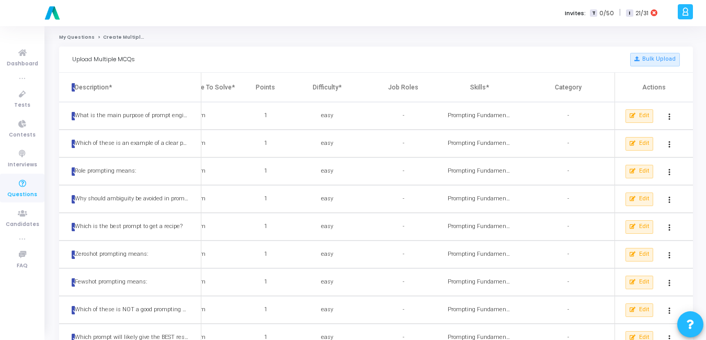
scroll to position [0, 502]
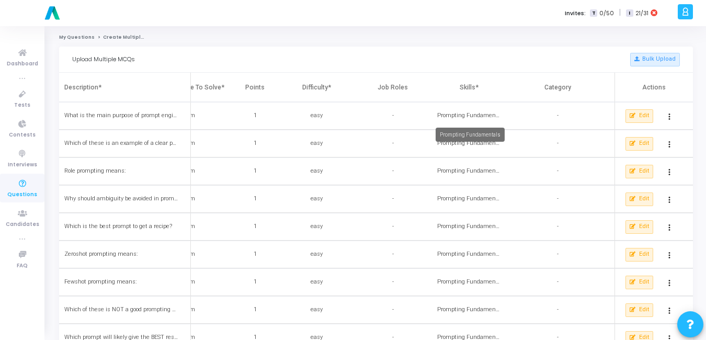
click at [464, 116] on div "Prompting Fundamentals" at bounding box center [468, 115] width 63 height 9
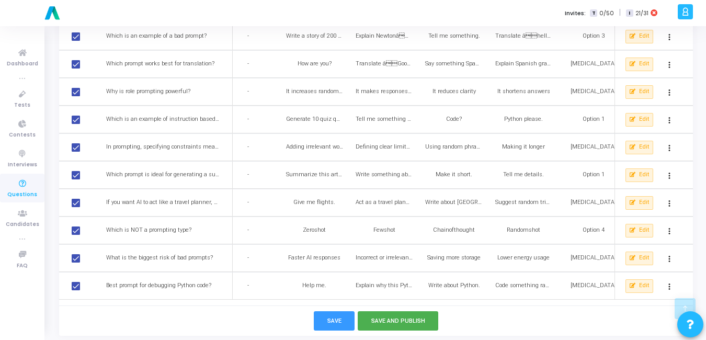
scroll to position [364, 0]
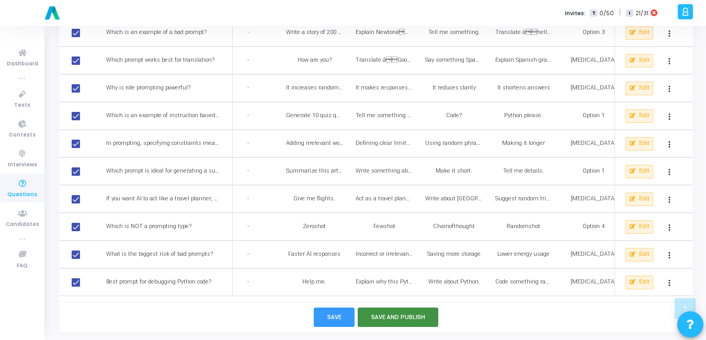
click at [404, 321] on button "Save and Publish" at bounding box center [398, 316] width 81 height 19
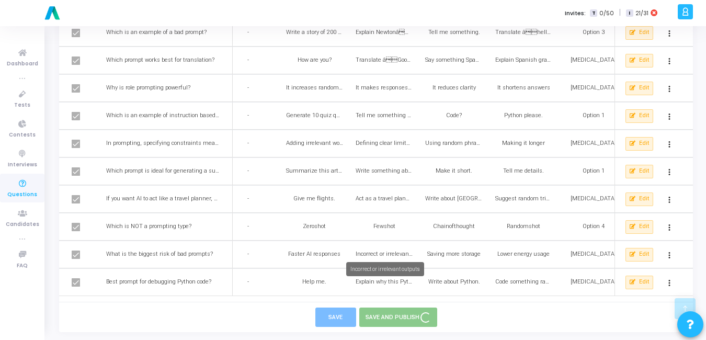
checkbox input "false"
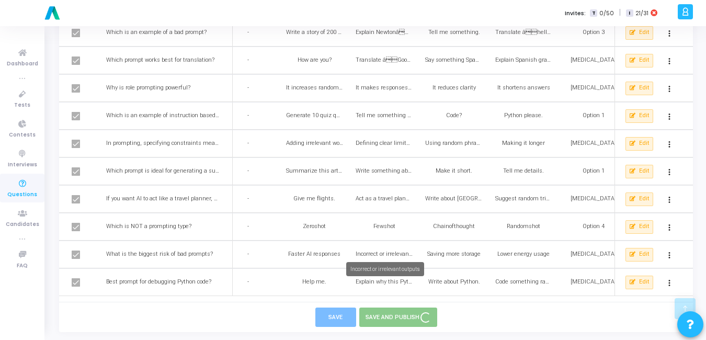
checkbox input "false"
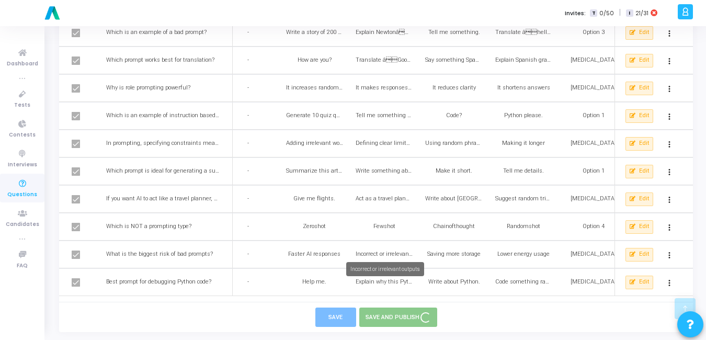
checkbox input "false"
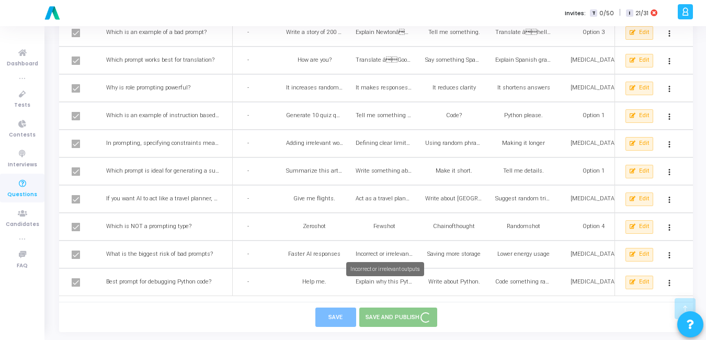
checkbox input "false"
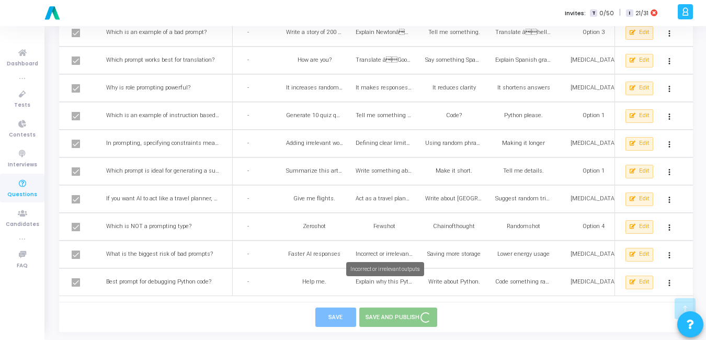
checkbox input "false"
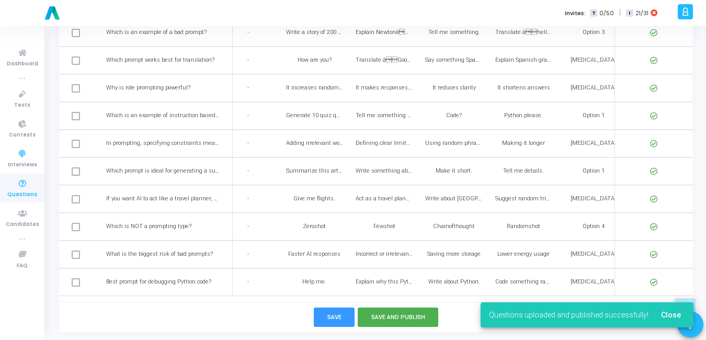
click at [21, 189] on icon at bounding box center [22, 183] width 22 height 13
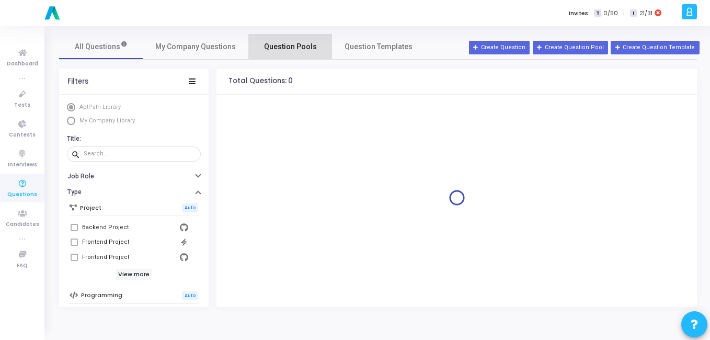
click at [286, 48] on span "Question Pools" at bounding box center [290, 46] width 53 height 11
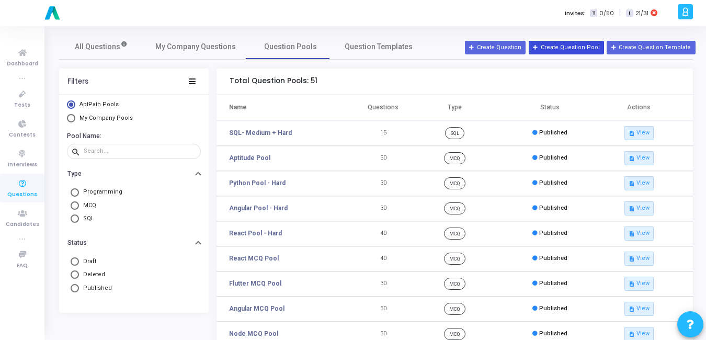
click at [577, 48] on button "Create Question Pool" at bounding box center [565, 48] width 75 height 14
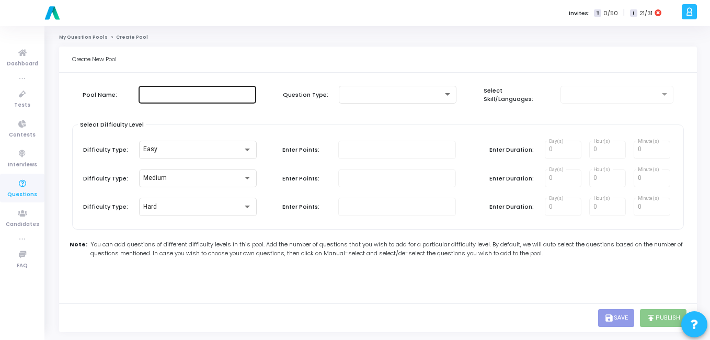
click at [193, 96] on input "text" at bounding box center [197, 94] width 109 height 7
paste input "Prompting Fundamentals"
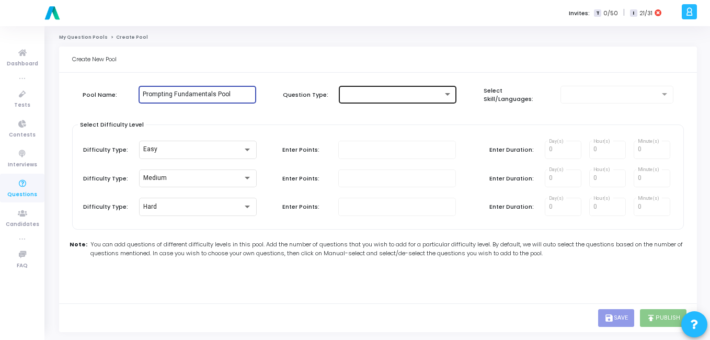
type input "Prompting Fundamentals Pool"
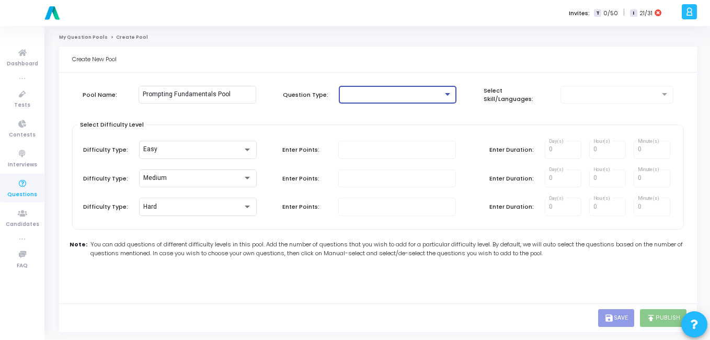
click at [366, 95] on div at bounding box center [393, 94] width 100 height 7
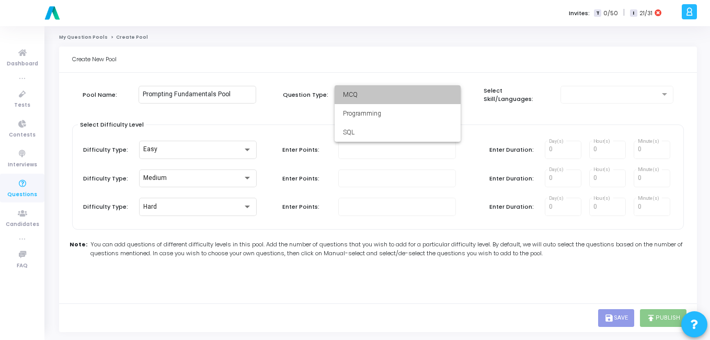
click at [366, 95] on span "MCQ" at bounding box center [397, 94] width 109 height 19
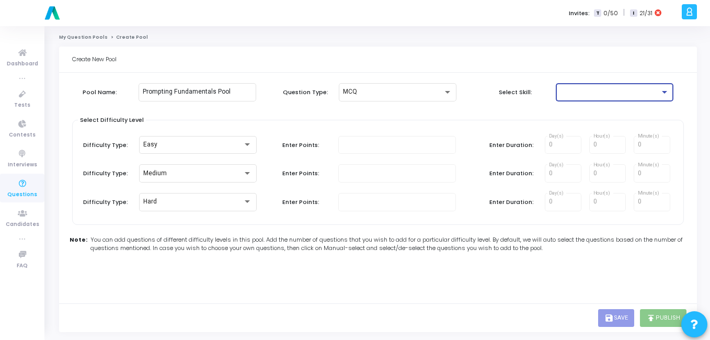
click at [590, 95] on div at bounding box center [610, 91] width 100 height 7
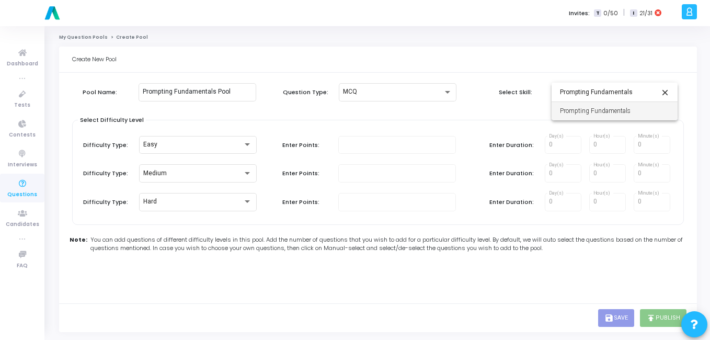
type input "Prompting Fundamentals"
click at [585, 108] on span "Prompting Fundamentals" at bounding box center [614, 110] width 109 height 19
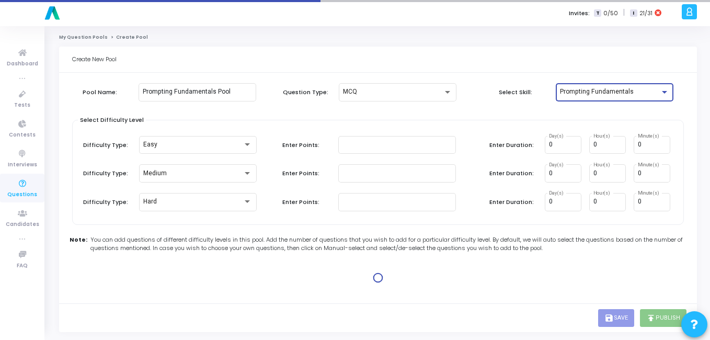
type input "1"
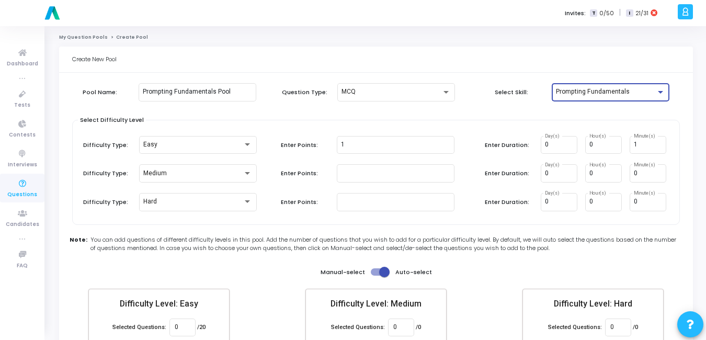
scroll to position [61, 0]
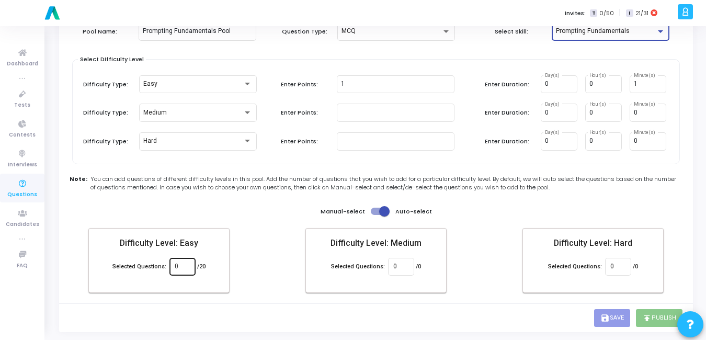
click at [181, 265] on input "0" at bounding box center [182, 266] width 15 height 7
type input "20"
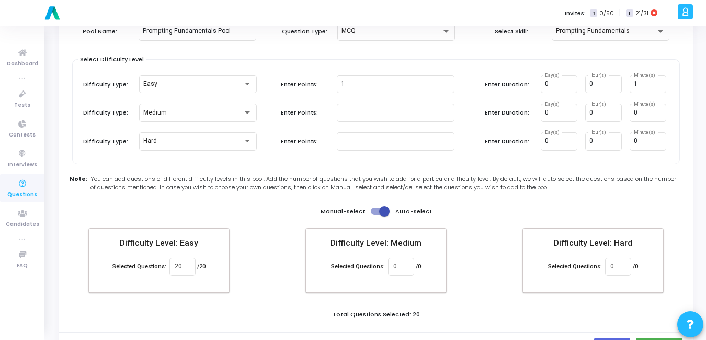
click at [272, 304] on div "Create New Pool Pool Name: Prompting Fundamentals Pool Question Type: MCQ Selec…" at bounding box center [376, 173] width 634 height 375
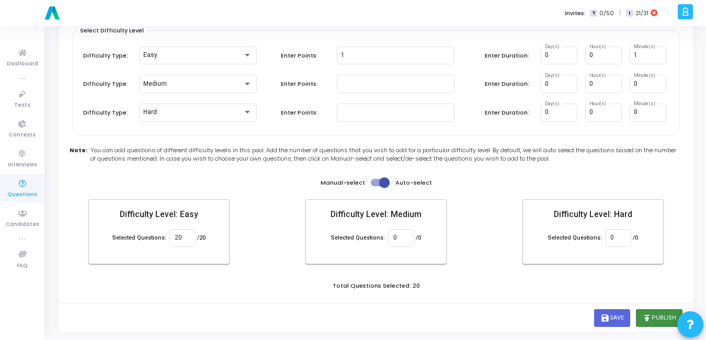
click at [656, 314] on button "publish Publish" at bounding box center [659, 318] width 47 height 18
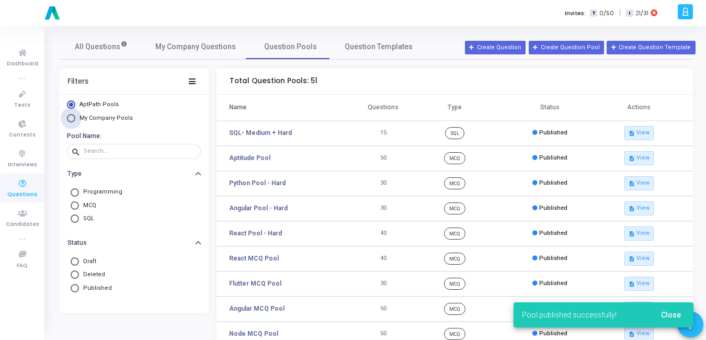
click at [92, 117] on span "My Company Pools" at bounding box center [105, 117] width 53 height 7
click at [75, 117] on input "My Company Pools" at bounding box center [71, 118] width 8 height 8
radio input "true"
